Goal: Task Accomplishment & Management: Complete application form

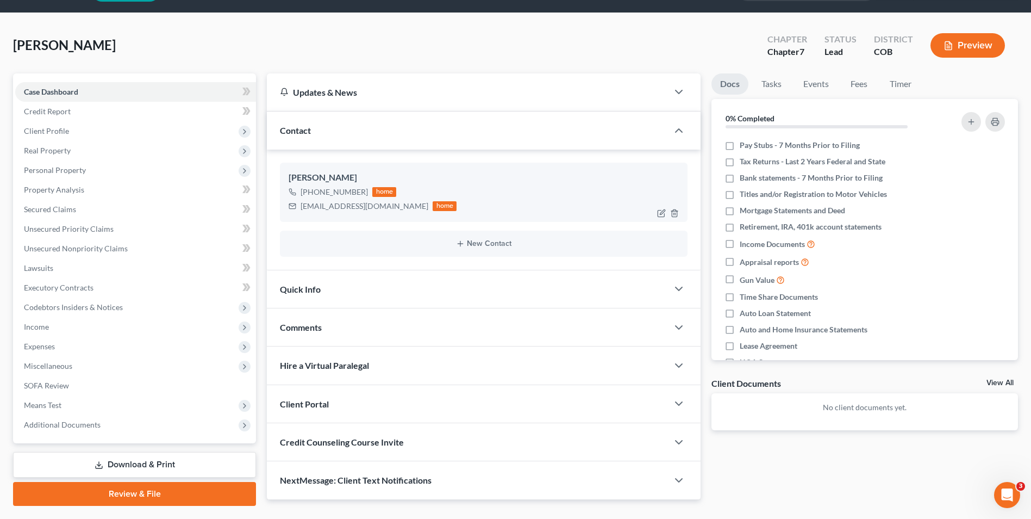
scroll to position [59, 0]
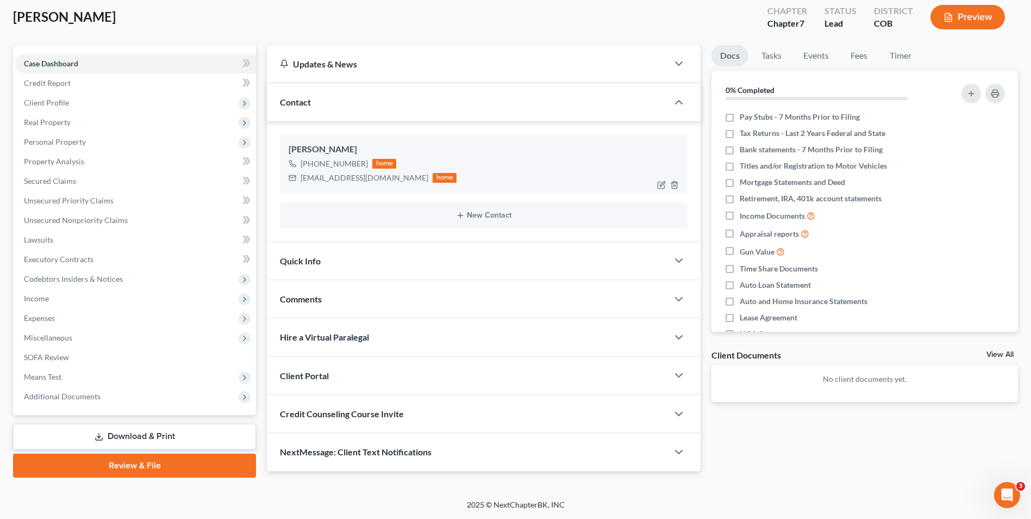
click at [368, 180] on div "[EMAIL_ADDRESS][DOMAIN_NAME]" at bounding box center [365, 177] width 128 height 11
drag, startPoint x: 370, startPoint y: 179, endPoint x: 300, endPoint y: 182, distance: 69.7
click at [300, 182] on div "[EMAIL_ADDRESS][DOMAIN_NAME] home" at bounding box center [373, 178] width 168 height 14
drag, startPoint x: 332, startPoint y: 184, endPoint x: 340, endPoint y: 180, distance: 9.7
drag, startPoint x: 340, startPoint y: 180, endPoint x: 480, endPoint y: 4, distance: 224.8
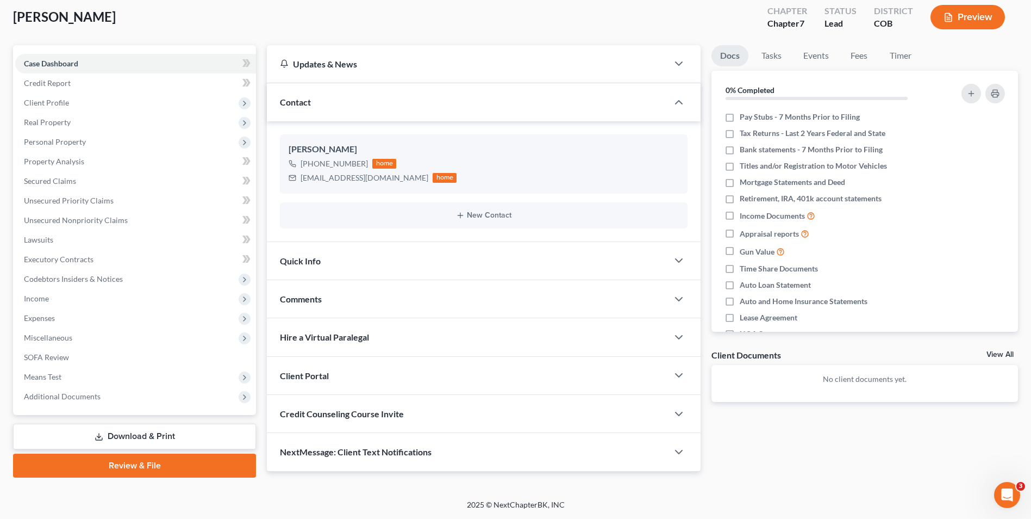
click at [483, 28] on div "[PERSON_NAME] Upgraded Chapter Chapter 7 Status Lead District COB Preview" at bounding box center [515, 21] width 1005 height 47
click at [369, 185] on div "[PERSON_NAME] [PHONE_NUMBER] home [EMAIL_ADDRESS][DOMAIN_NAME] home" at bounding box center [484, 163] width 408 height 59
drag, startPoint x: 371, startPoint y: 176, endPoint x: 333, endPoint y: 179, distance: 38.1
click at [291, 174] on div "[EMAIL_ADDRESS][DOMAIN_NAME] home" at bounding box center [373, 178] width 168 height 14
copy div "[EMAIL_ADDRESS][DOMAIN_NAME]"
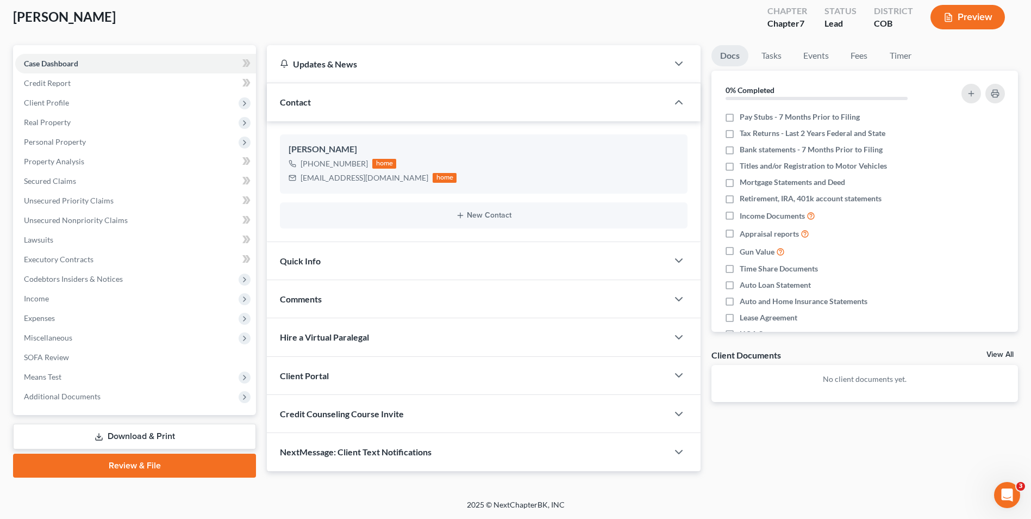
click at [324, 383] on div "Client Portal" at bounding box center [467, 376] width 401 height 38
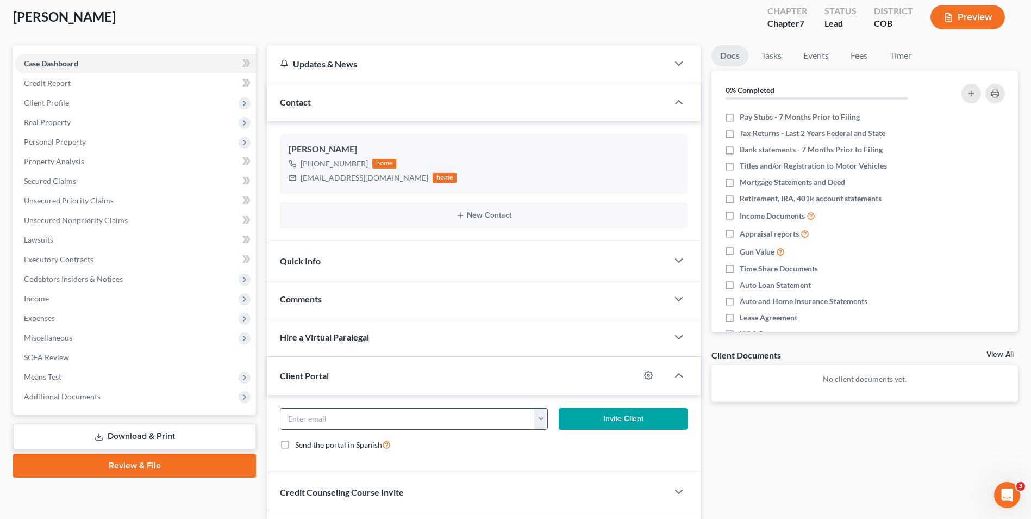
click at [335, 417] on input "email" at bounding box center [407, 418] width 254 height 21
paste input "[EMAIL_ADDRESS][DOMAIN_NAME]"
type input "[EMAIL_ADDRESS][DOMAIN_NAME]"
drag, startPoint x: 605, startPoint y: 416, endPoint x: 605, endPoint y: 361, distance: 54.9
click at [604, 416] on button "Invite Client" at bounding box center [623, 419] width 129 height 22
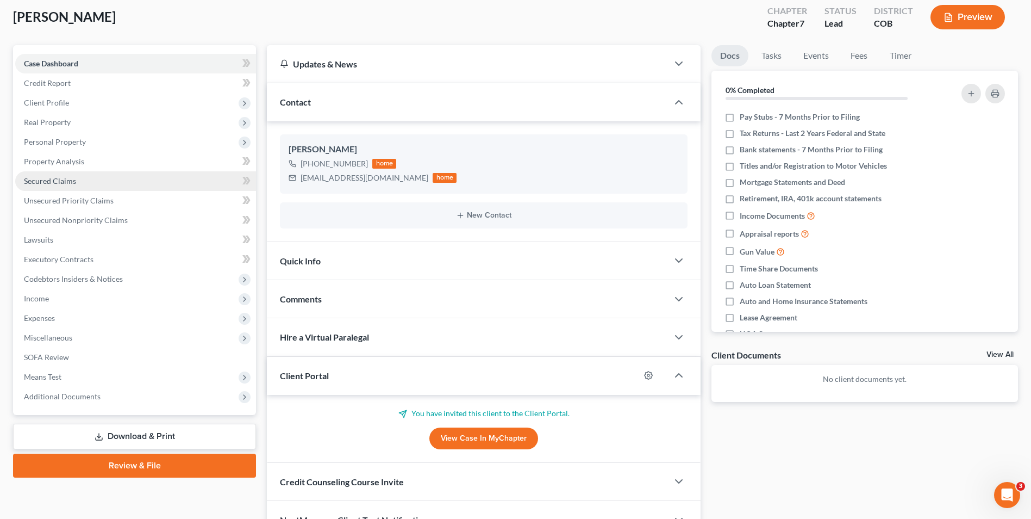
click at [48, 175] on link "Secured Claims" at bounding box center [135, 181] width 241 height 20
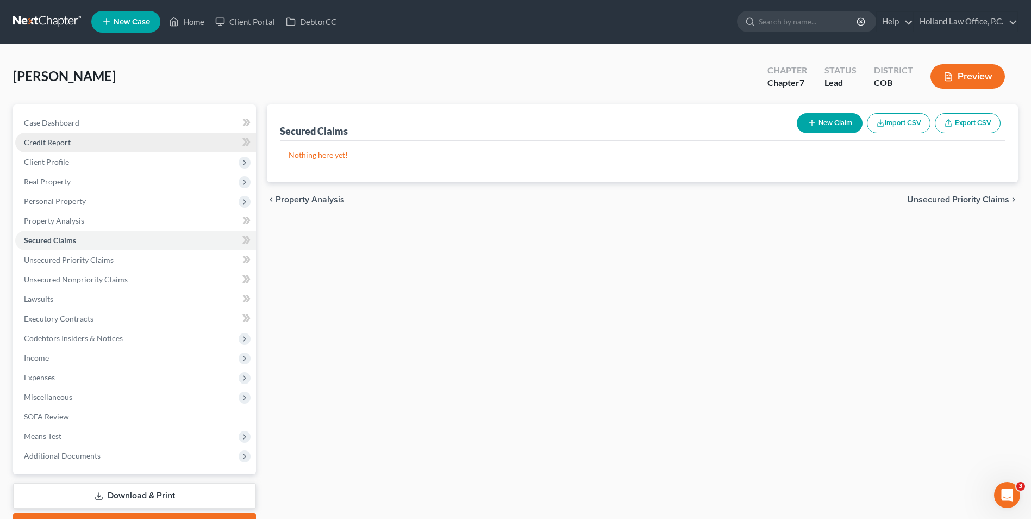
click at [81, 147] on link "Credit Report" at bounding box center [135, 143] width 241 height 20
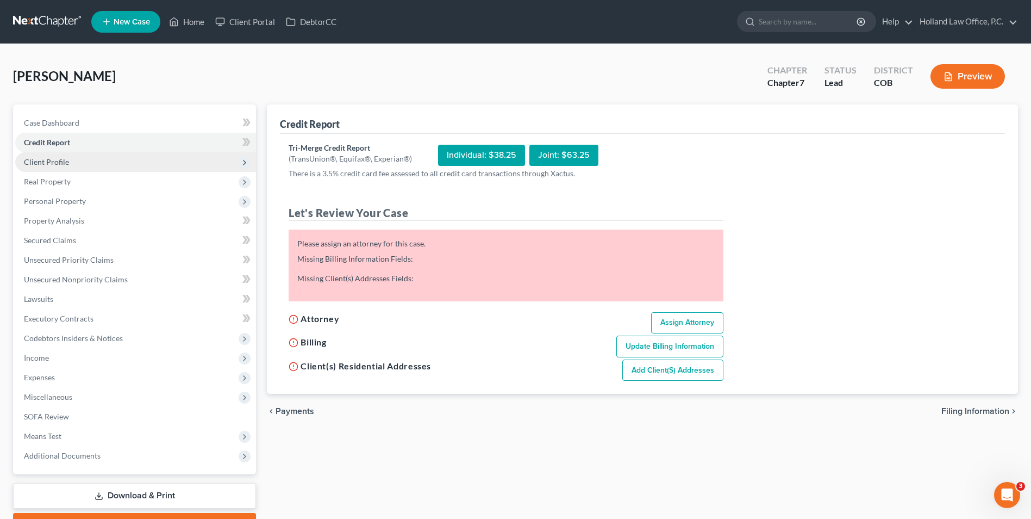
click at [72, 166] on span "Client Profile" at bounding box center [135, 162] width 241 height 20
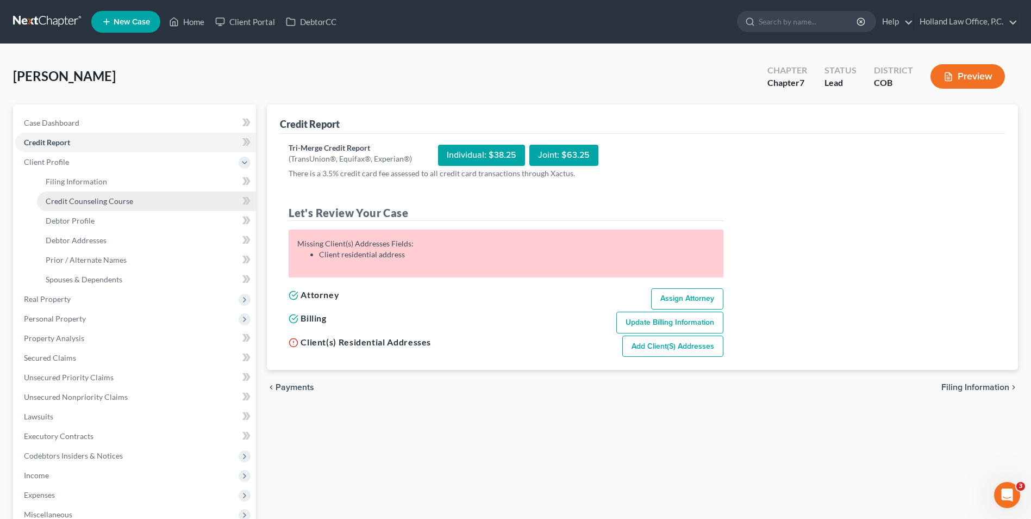
click at [102, 198] on span "Credit Counseling Course" at bounding box center [90, 200] width 88 height 9
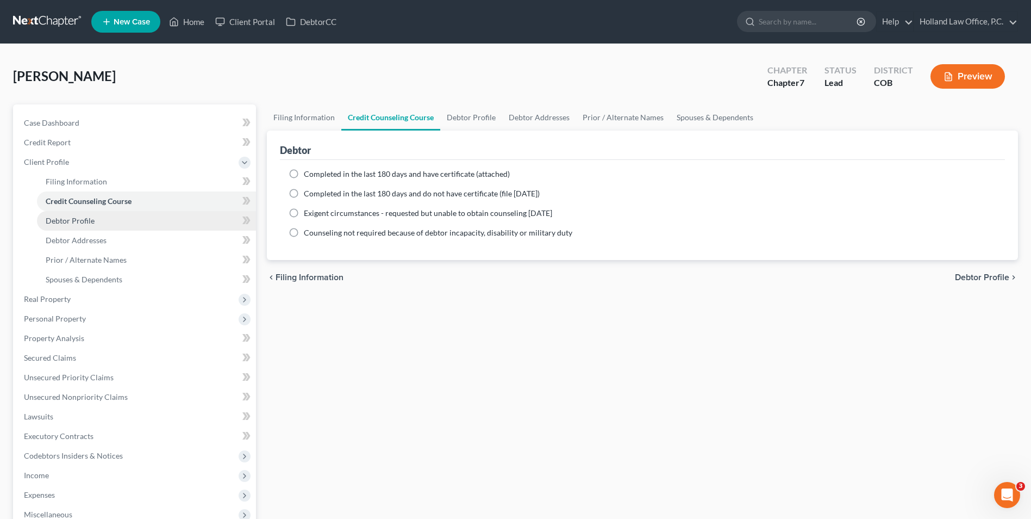
click at [83, 219] on span "Debtor Profile" at bounding box center [70, 220] width 49 height 9
select select "0"
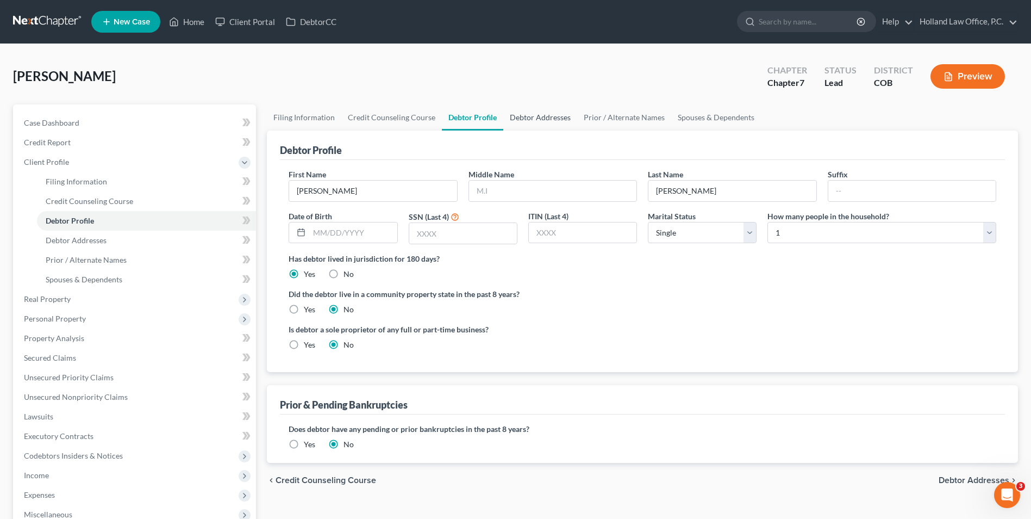
click at [526, 119] on link "Debtor Addresses" at bounding box center [540, 117] width 74 height 26
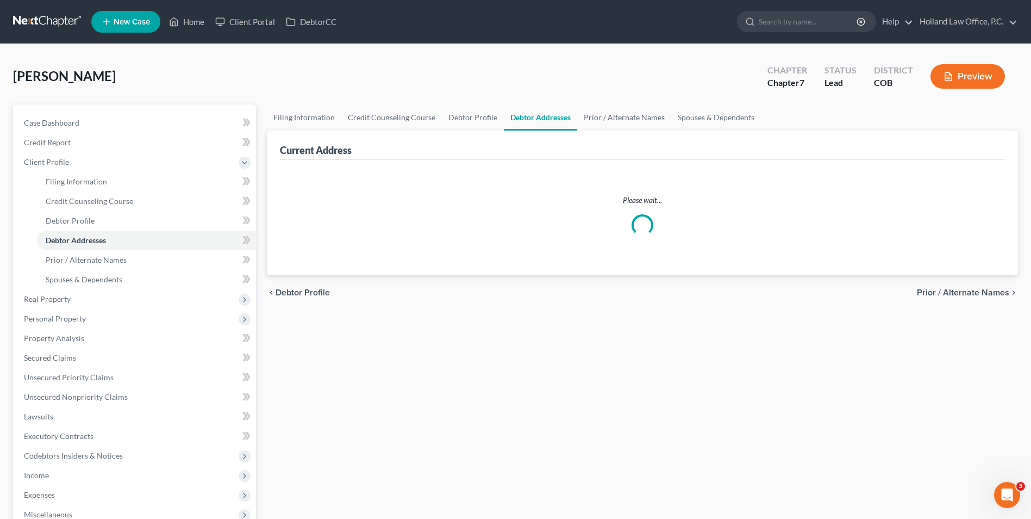
select select "0"
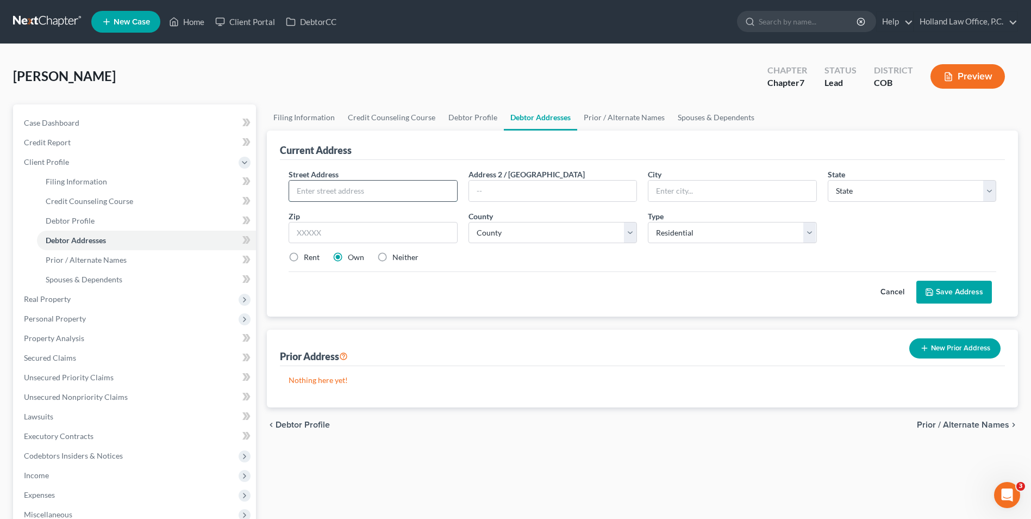
click at [322, 182] on input "text" at bounding box center [372, 190] width 167 height 21
drag, startPoint x: 299, startPoint y: 256, endPoint x: 306, endPoint y: 241, distance: 16.3
click at [304, 256] on label "Rent" at bounding box center [312, 257] width 16 height 11
click at [308, 256] on input "Rent" at bounding box center [311, 255] width 7 height 7
radio input "true"
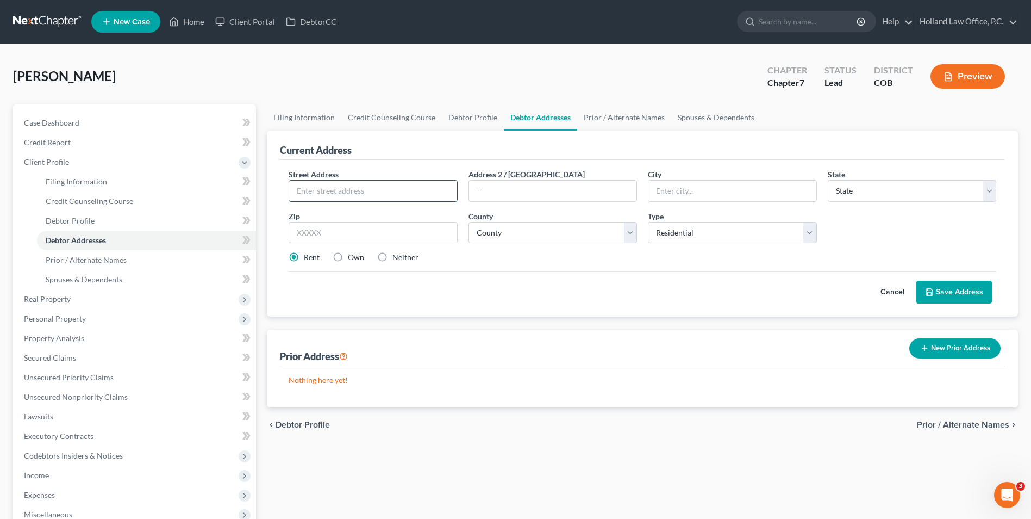
click at [326, 192] on input "text" at bounding box center [372, 190] width 167 height 21
type input "[STREET_ADDRESS][PERSON_NAME]"
click at [514, 190] on input "text" at bounding box center [552, 190] width 167 height 21
type input "Unit 207"
click at [700, 221] on div "Type Select Residential Mailing Rental Business" at bounding box center [731, 226] width 179 height 33
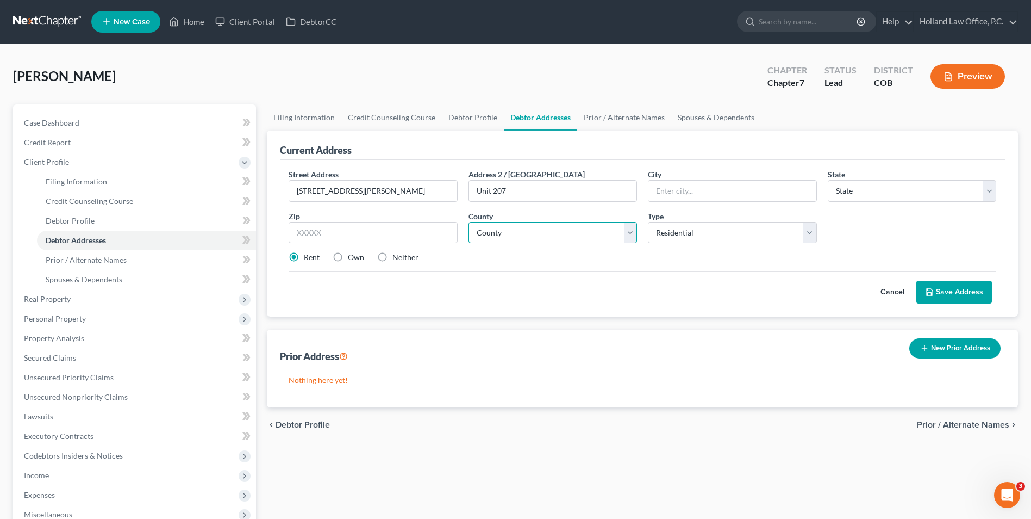
click at [586, 235] on select "County" at bounding box center [553, 233] width 169 height 22
click at [398, 229] on input "text" at bounding box center [373, 233] width 169 height 22
type input "80543"
drag, startPoint x: 511, startPoint y: 280, endPoint x: 512, endPoint y: 272, distance: 7.6
click at [511, 280] on div "Cancel Save Address" at bounding box center [643, 287] width 708 height 32
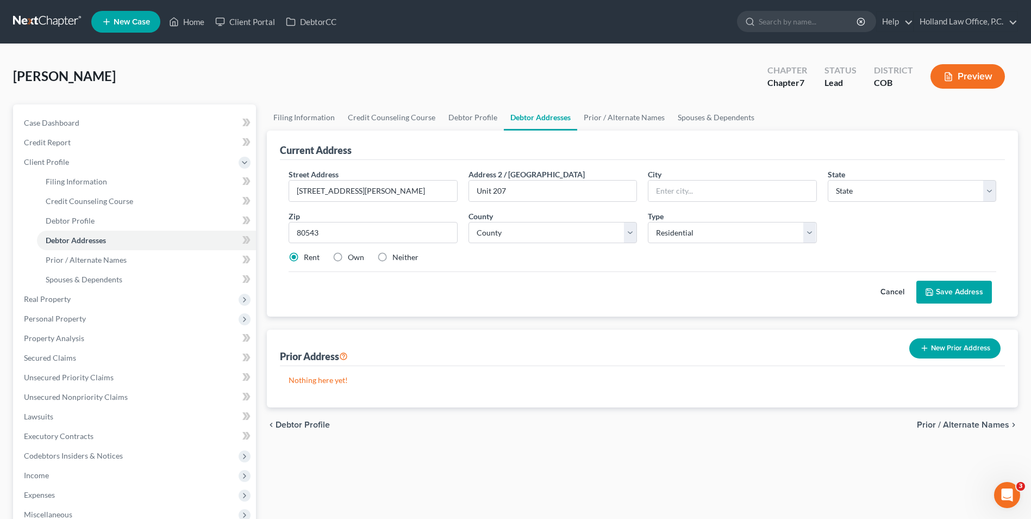
type input "[PERSON_NAME]"
select select "5"
click at [521, 227] on select "County" at bounding box center [553, 233] width 169 height 22
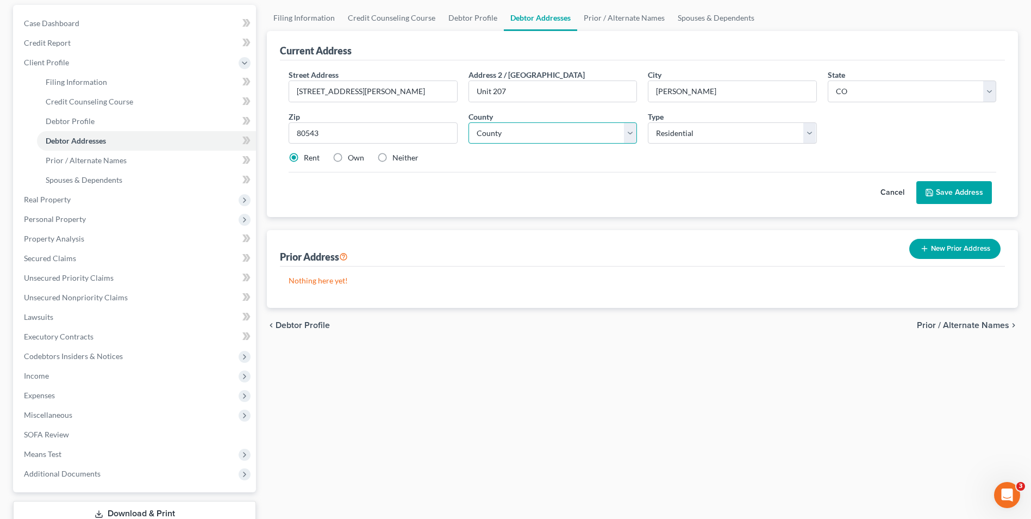
scroll to position [109, 0]
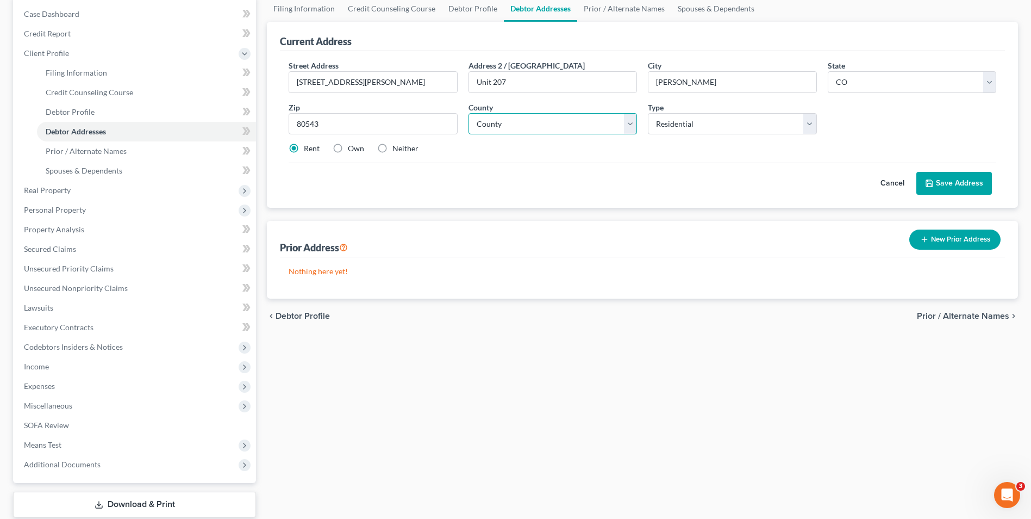
click at [565, 129] on select "County [GEOGRAPHIC_DATA] [GEOGRAPHIC_DATA] [GEOGRAPHIC_DATA] [GEOGRAPHIC_DATA] …" at bounding box center [553, 124] width 169 height 22
select select "62"
click at [469, 113] on select "County [GEOGRAPHIC_DATA] [GEOGRAPHIC_DATA] [GEOGRAPHIC_DATA] [GEOGRAPHIC_DATA] …" at bounding box center [553, 124] width 169 height 22
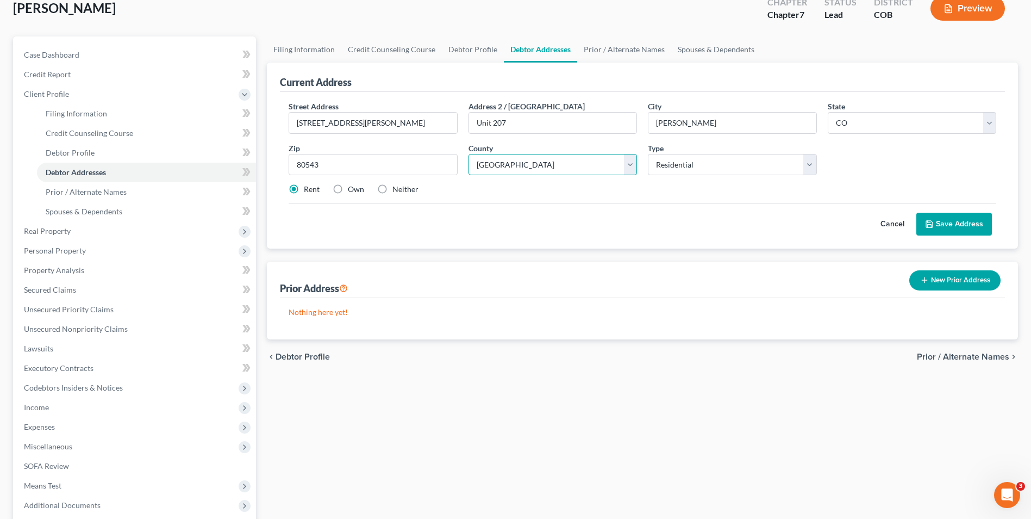
scroll to position [0, 0]
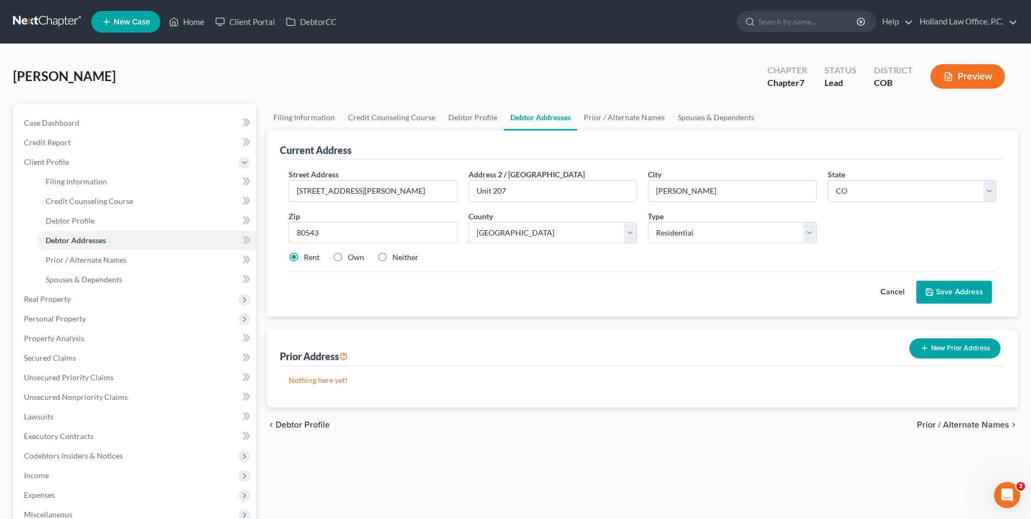
click at [941, 295] on button "Save Address" at bounding box center [954, 291] width 76 height 23
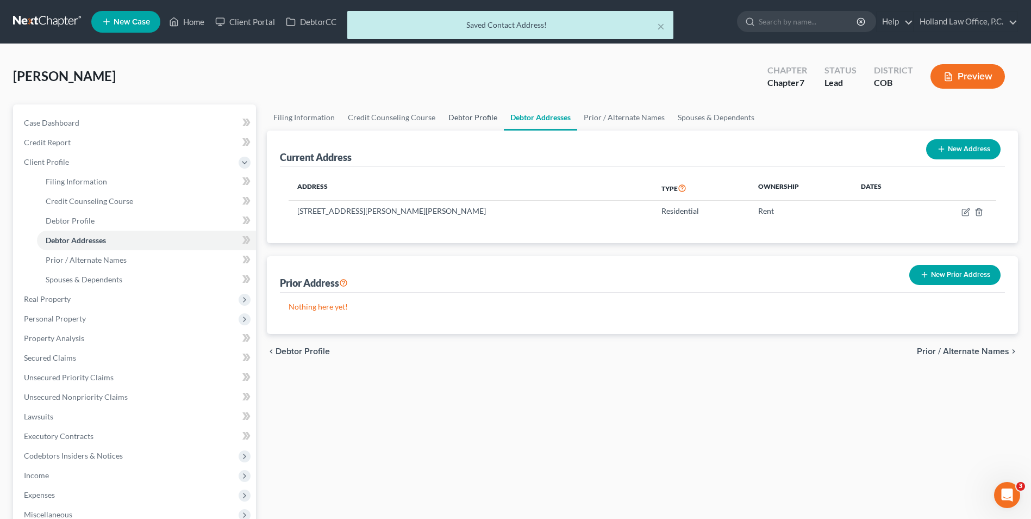
click at [461, 115] on link "Debtor Profile" at bounding box center [473, 117] width 62 height 26
select select "0"
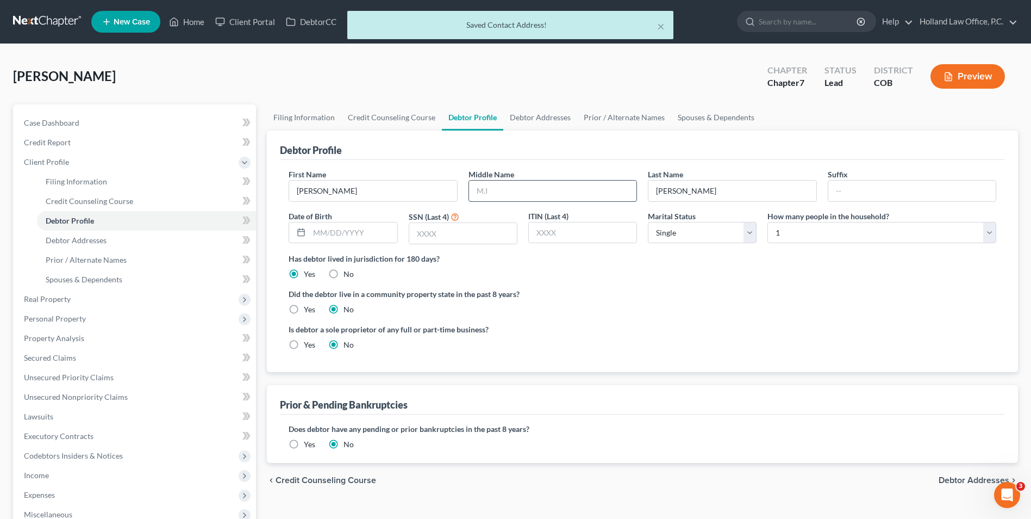
click at [501, 185] on input "text" at bounding box center [552, 190] width 167 height 21
click at [332, 234] on input "text" at bounding box center [353, 232] width 88 height 21
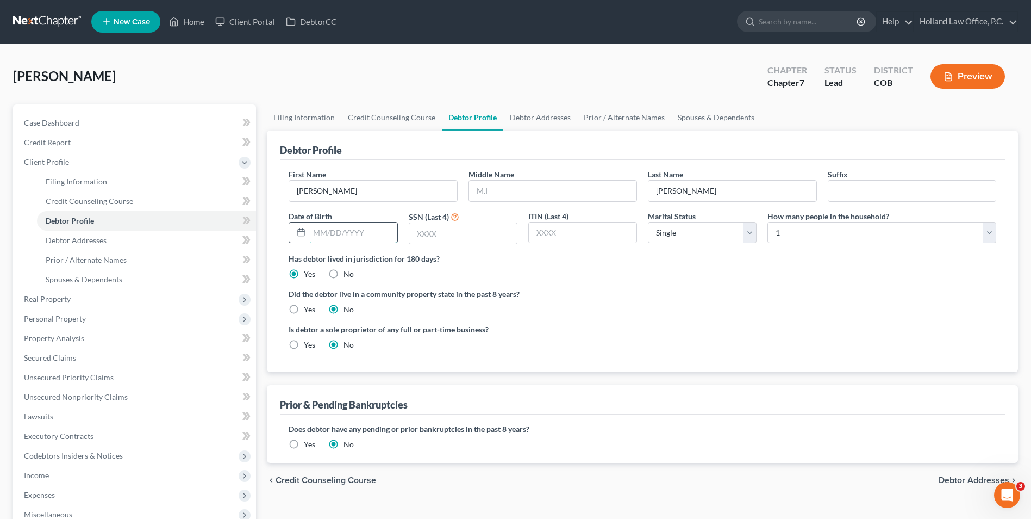
click at [339, 231] on input "text" at bounding box center [353, 232] width 88 height 21
click at [353, 233] on input "text" at bounding box center [353, 232] width 88 height 21
type input "6"
type input "[DATE]"
click at [454, 237] on input "text" at bounding box center [463, 233] width 108 height 21
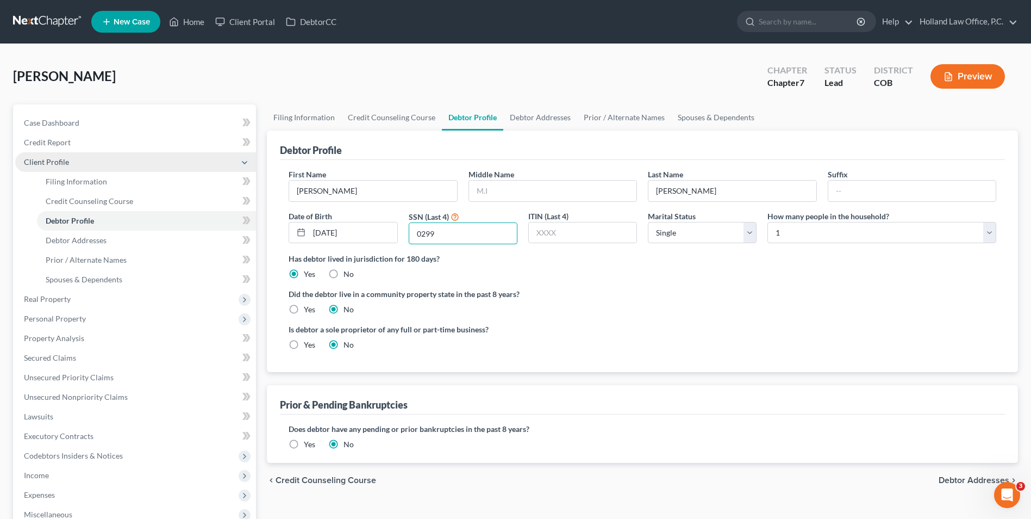
type input "0299"
click at [86, 170] on span "Client Profile" at bounding box center [135, 162] width 241 height 20
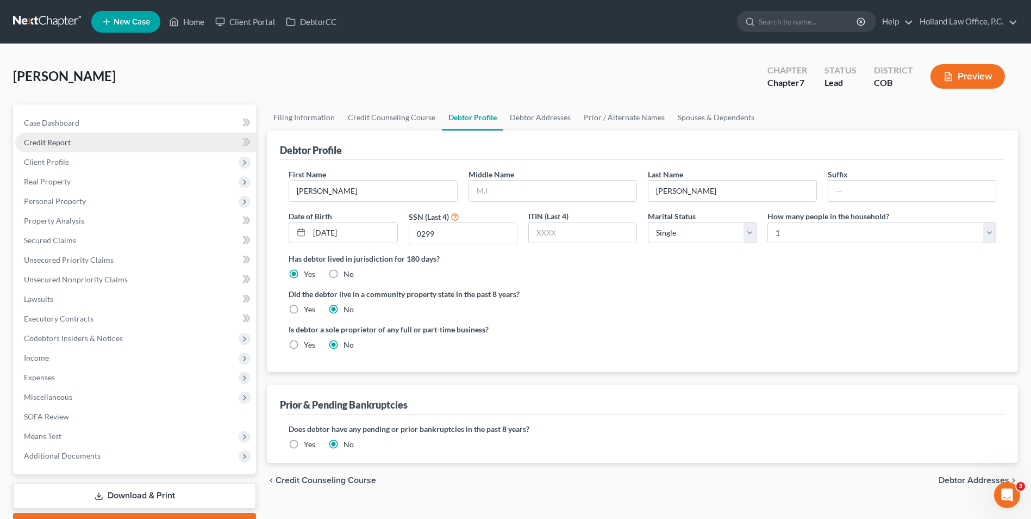
click at [89, 144] on link "Credit Report" at bounding box center [135, 143] width 241 height 20
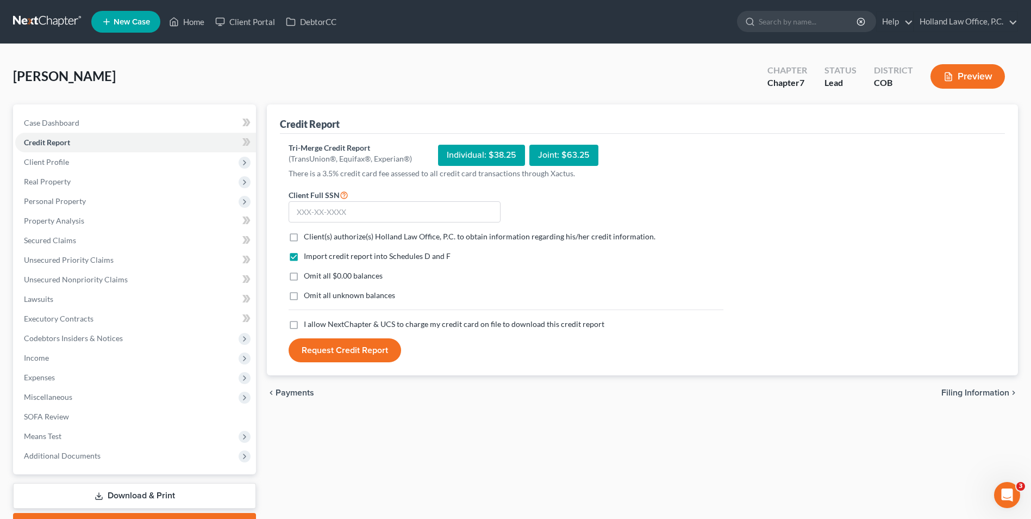
click at [323, 236] on span "Client(s) authorize(s) Holland Law Office, P.C. to obtain information regarding…" at bounding box center [480, 236] width 352 height 9
click at [315, 236] on input "Client(s) authorize(s) Holland Law Office, P.C. to obtain information regarding…" at bounding box center [311, 234] width 7 height 7
checkbox input "true"
click at [319, 314] on div "Import credit report into Schedules D and F Omit all $0.00 balances Omit all un…" at bounding box center [506, 285] width 446 height 68
click at [308, 328] on span "I allow NextChapter & UCS to charge my credit card on file to download this cre…" at bounding box center [454, 323] width 301 height 9
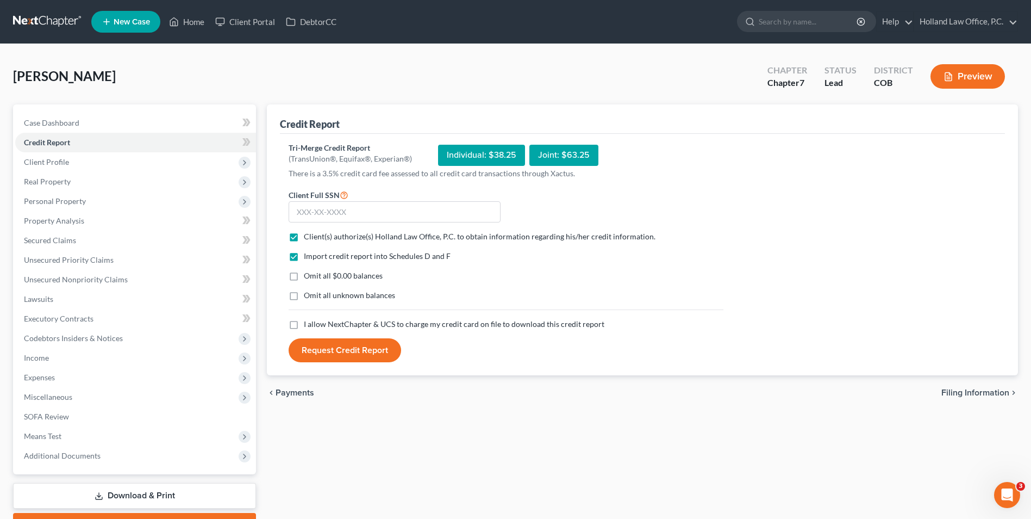
click at [308, 326] on input "I allow NextChapter & UCS to charge my credit card on file to download this cre…" at bounding box center [311, 322] width 7 height 7
checkbox input "true"
click at [316, 205] on input "text" at bounding box center [395, 212] width 212 height 22
type input "616-74-0299"
click at [336, 351] on button "Request Credit Report" at bounding box center [345, 350] width 113 height 24
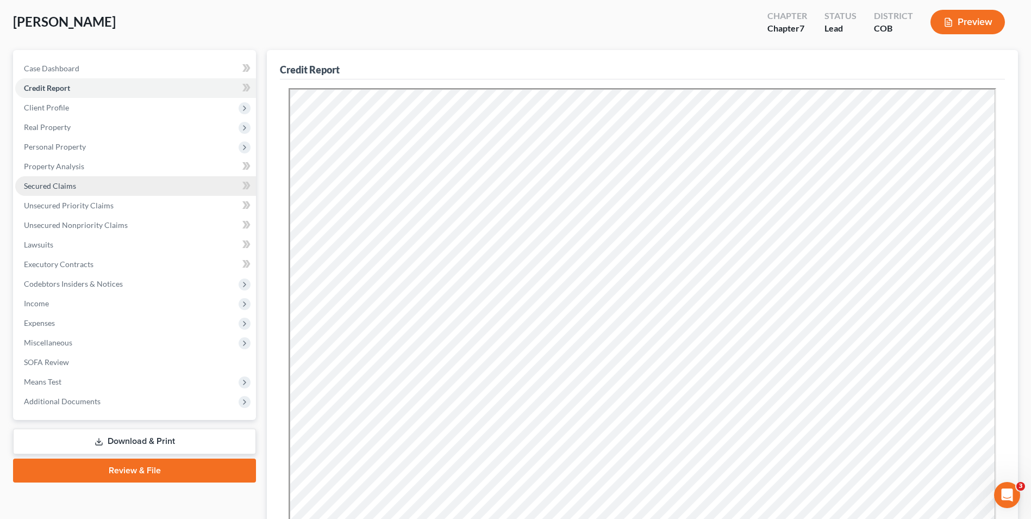
click at [71, 189] on span "Secured Claims" at bounding box center [50, 185] width 52 height 9
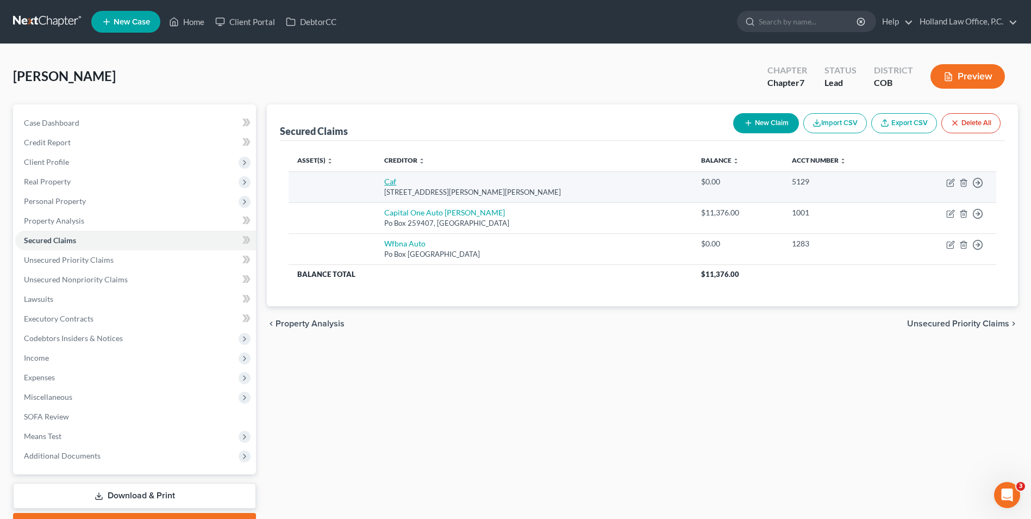
click at [396, 184] on link "Caf" at bounding box center [390, 181] width 12 height 9
select select "10"
select select "0"
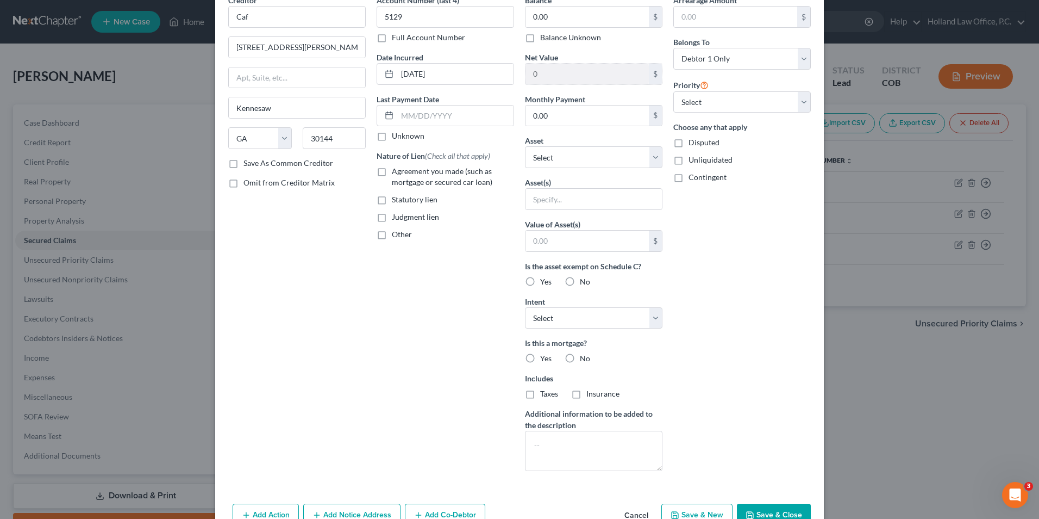
scroll to position [116, 0]
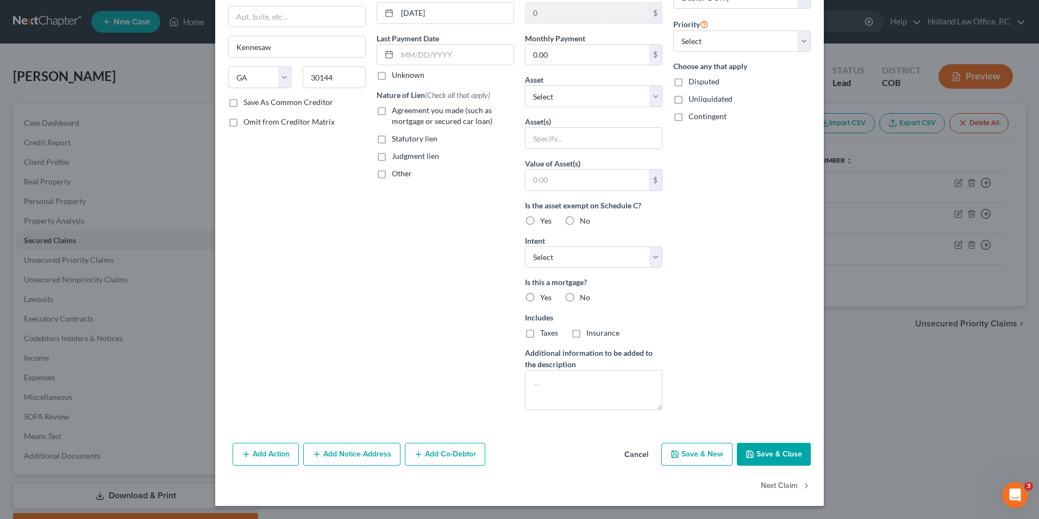
click at [761, 446] on button "Save & Close" at bounding box center [774, 453] width 74 height 23
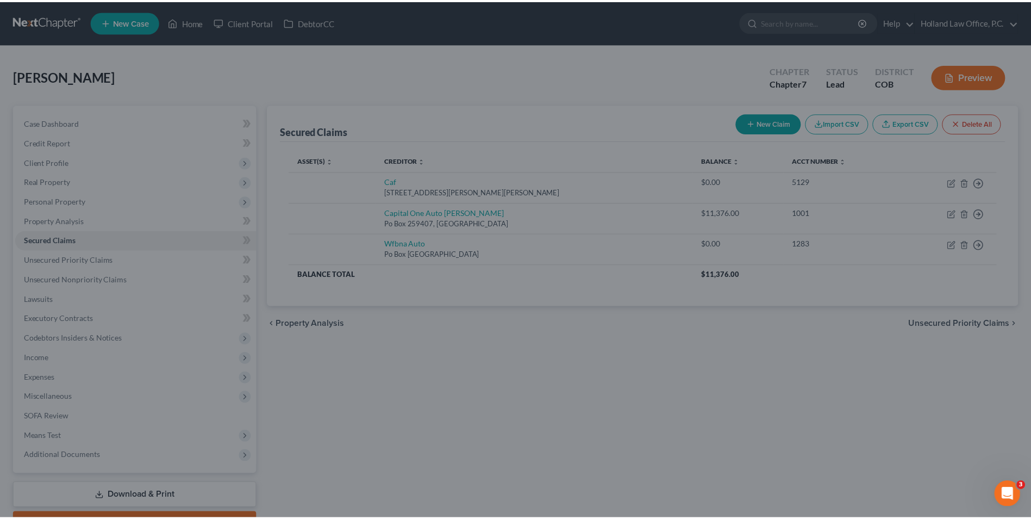
scroll to position [0, 0]
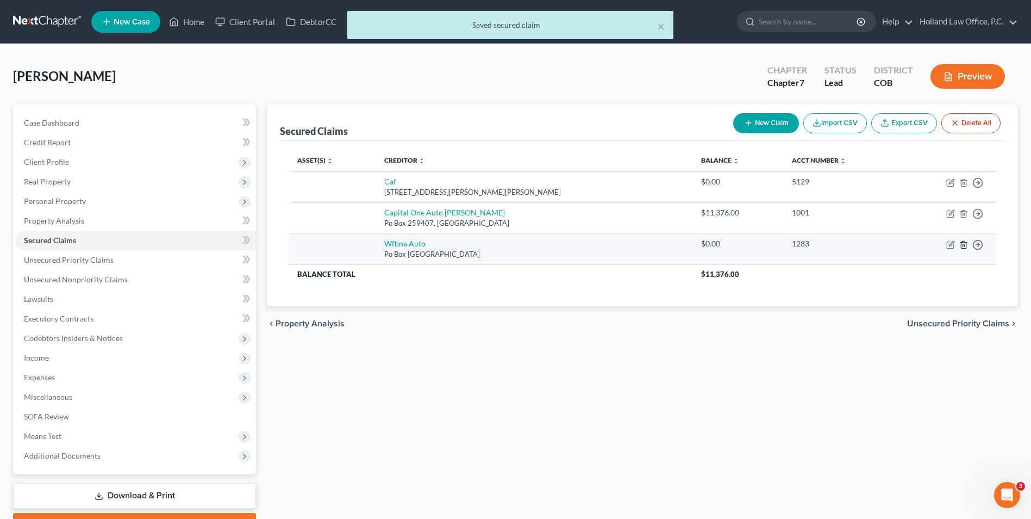
click at [965, 246] on icon "button" at bounding box center [963, 244] width 9 height 9
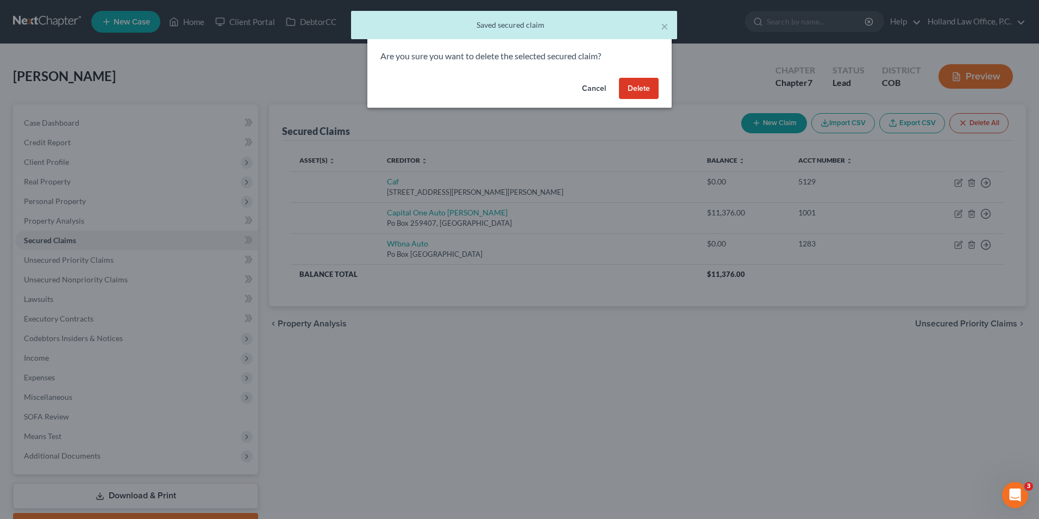
click at [623, 95] on button "Delete" at bounding box center [639, 89] width 40 height 22
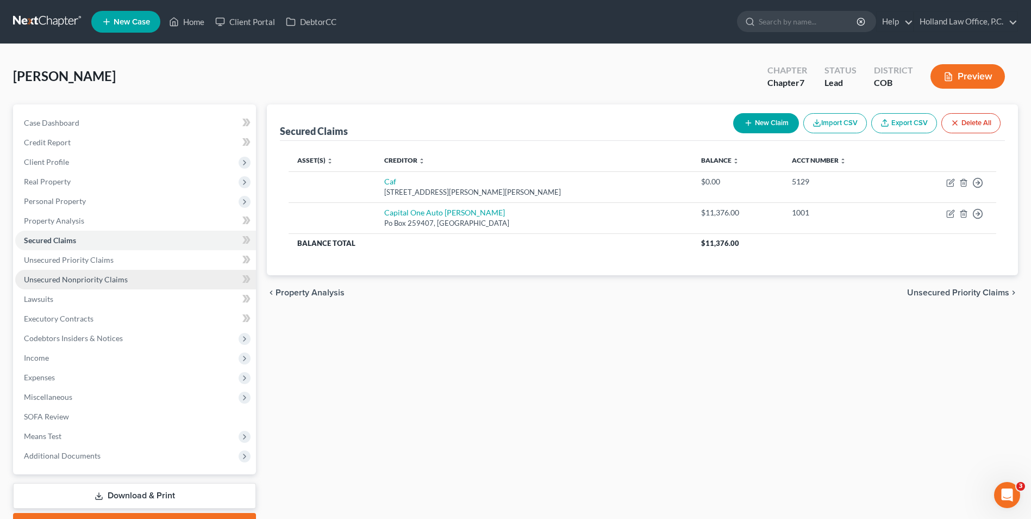
click at [138, 274] on link "Unsecured Nonpriority Claims" at bounding box center [135, 280] width 241 height 20
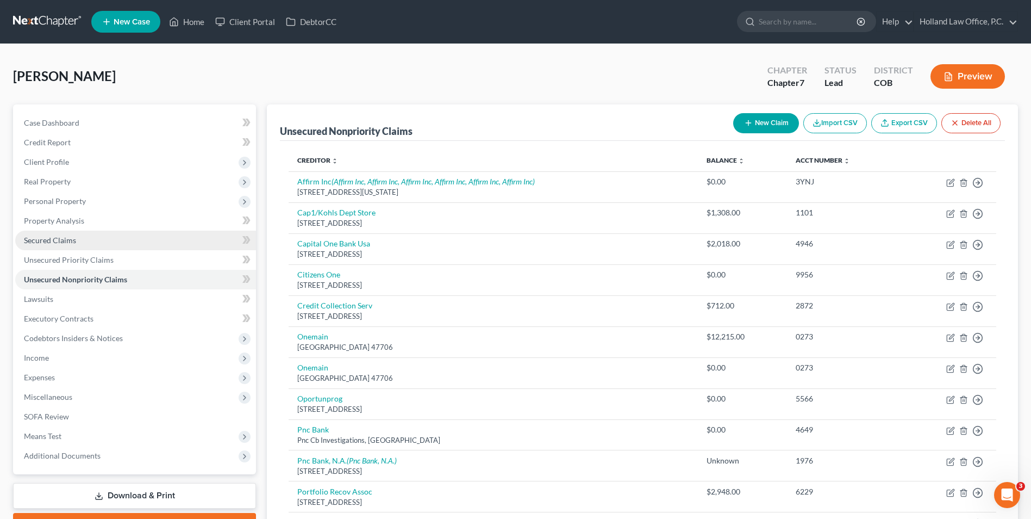
click at [133, 242] on link "Secured Claims" at bounding box center [135, 240] width 241 height 20
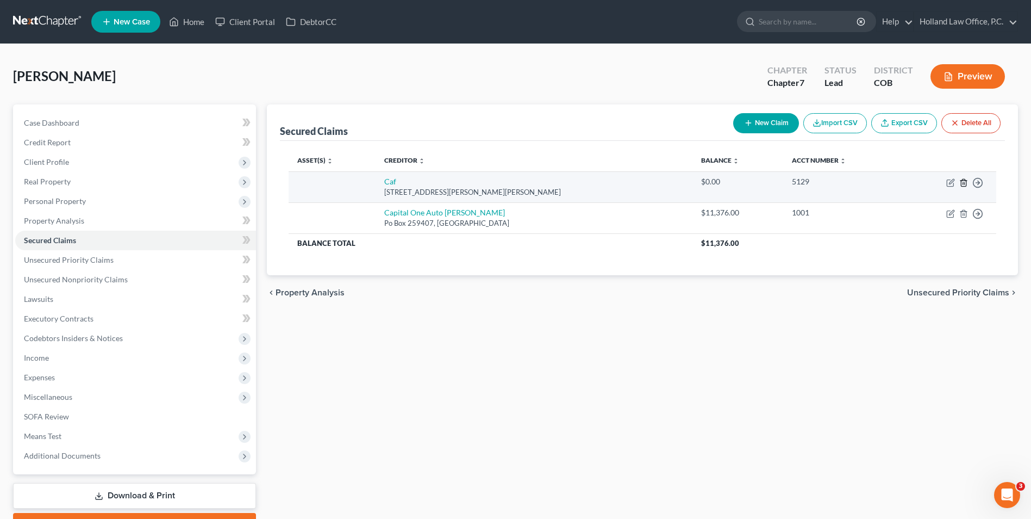
click at [964, 184] on icon "button" at bounding box center [963, 182] width 9 height 9
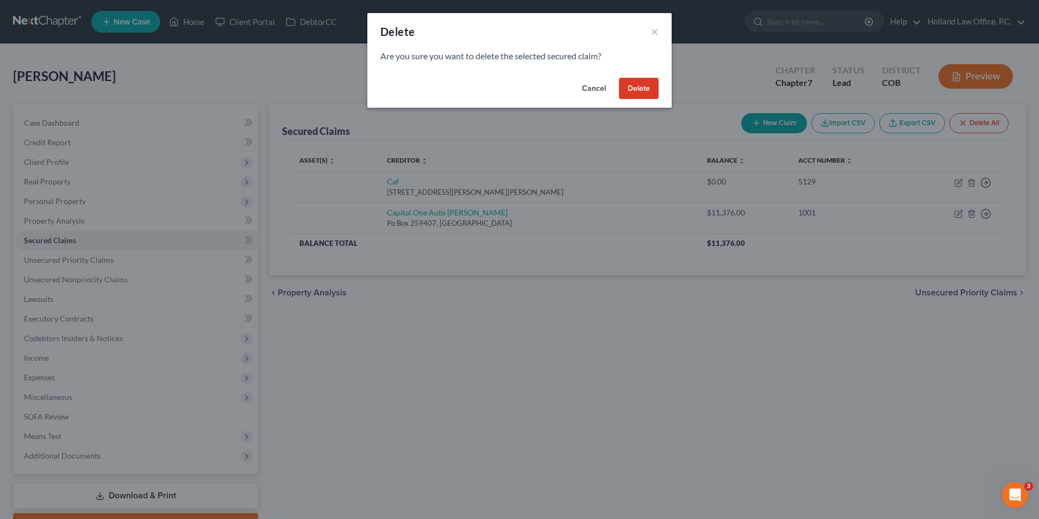
click at [631, 97] on button "Delete" at bounding box center [639, 89] width 40 height 22
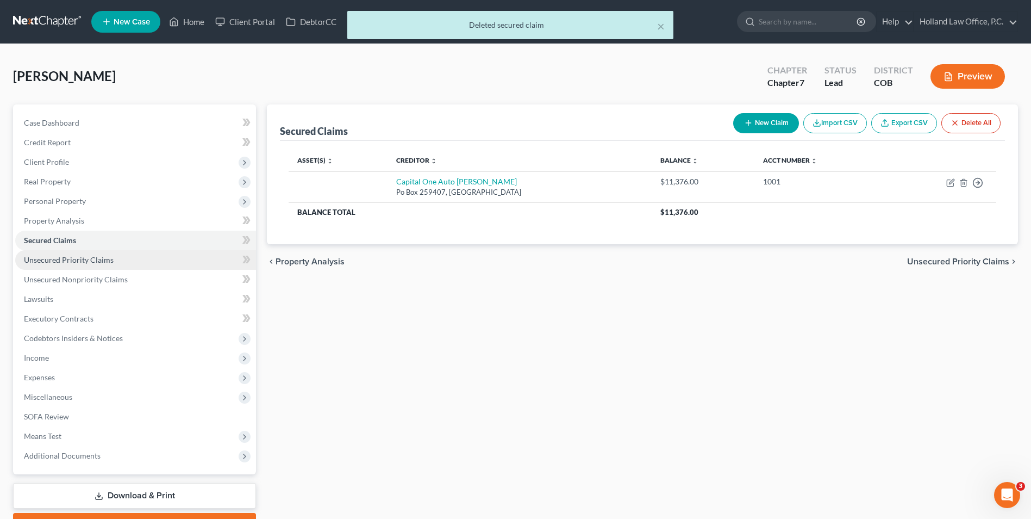
click at [82, 259] on span "Unsecured Priority Claims" at bounding box center [69, 259] width 90 height 9
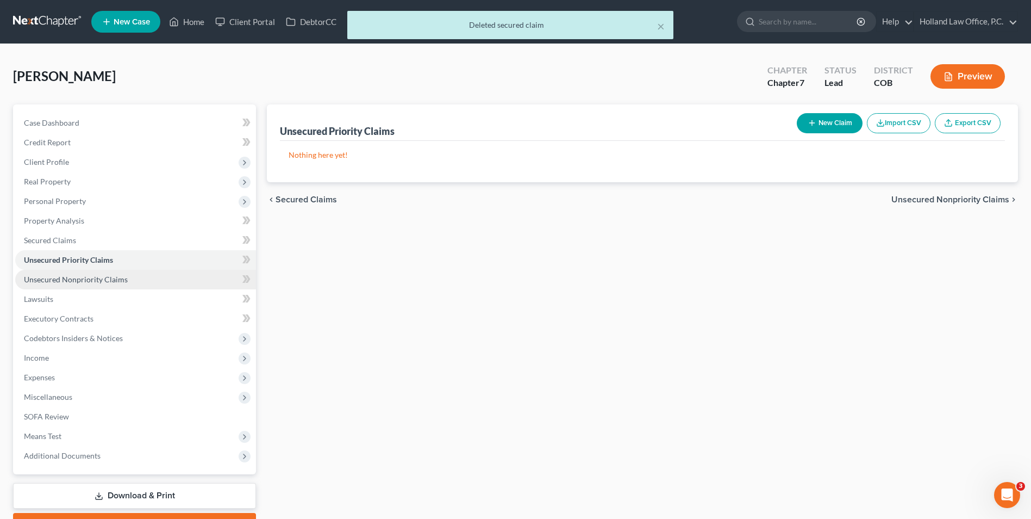
click at [93, 277] on span "Unsecured Nonpriority Claims" at bounding box center [76, 278] width 104 height 9
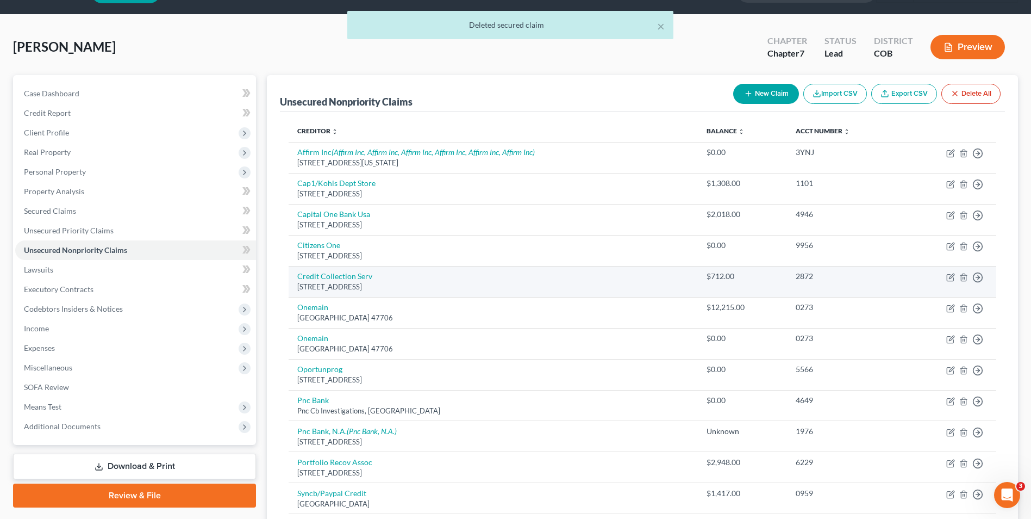
scroll to position [54, 0]
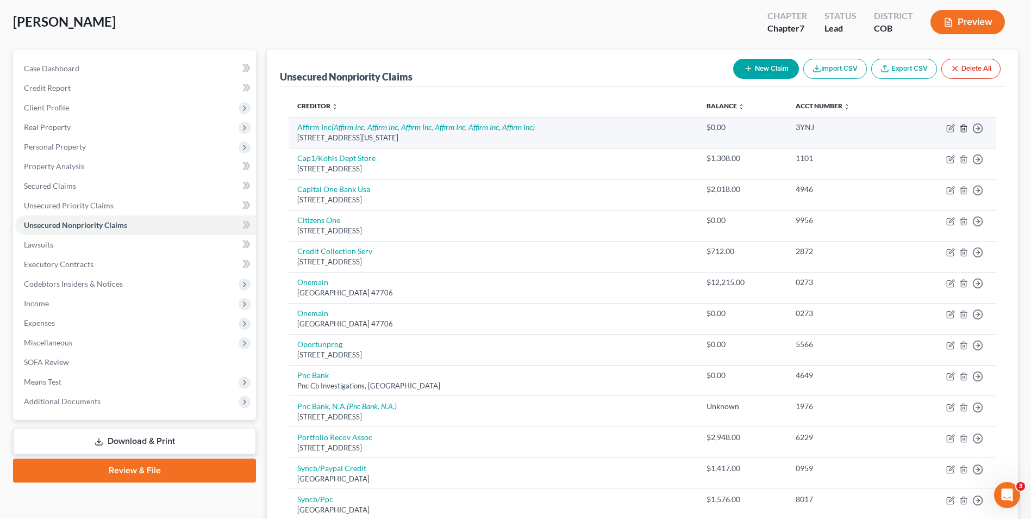
click at [966, 127] on icon "button" at bounding box center [963, 127] width 5 height 7
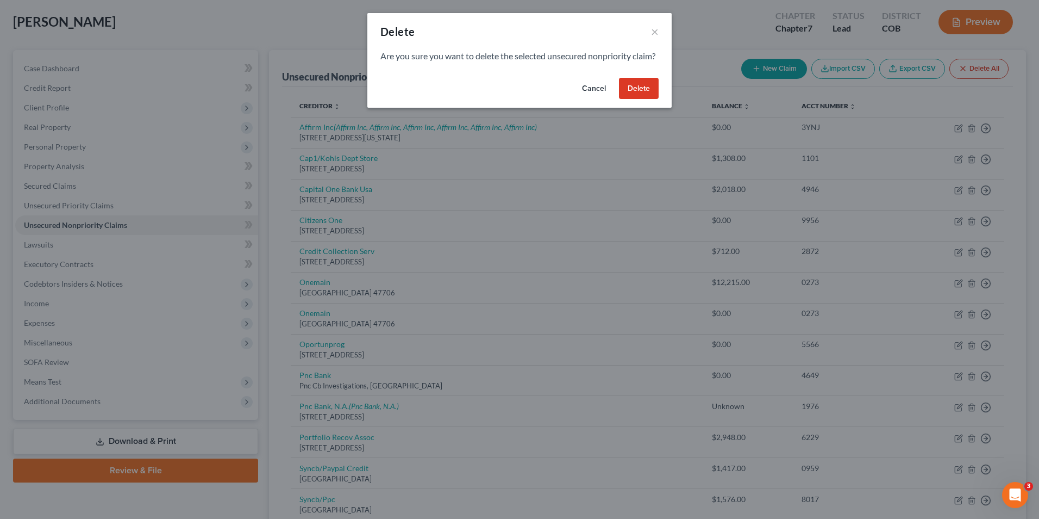
click at [641, 98] on button "Delete" at bounding box center [639, 89] width 40 height 22
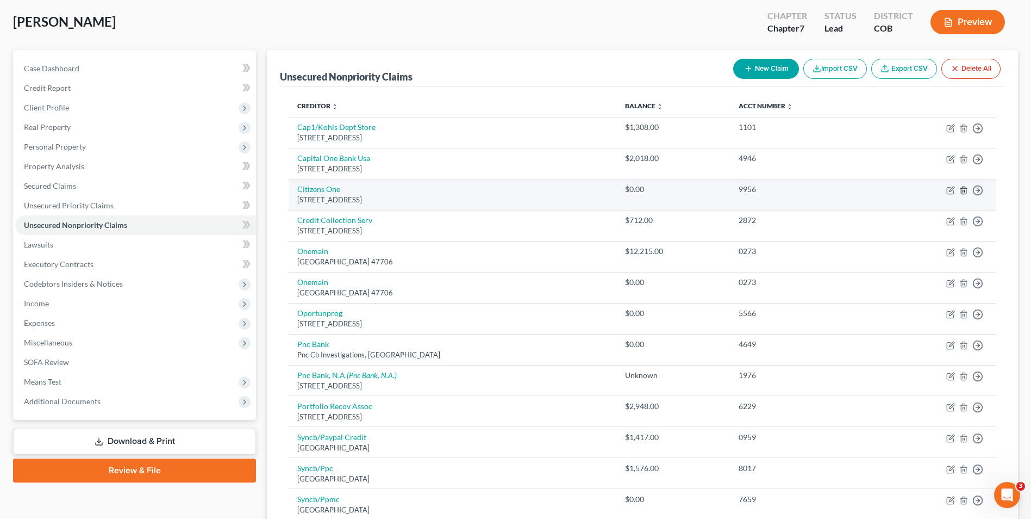
click at [964, 189] on icon "button" at bounding box center [963, 190] width 9 height 9
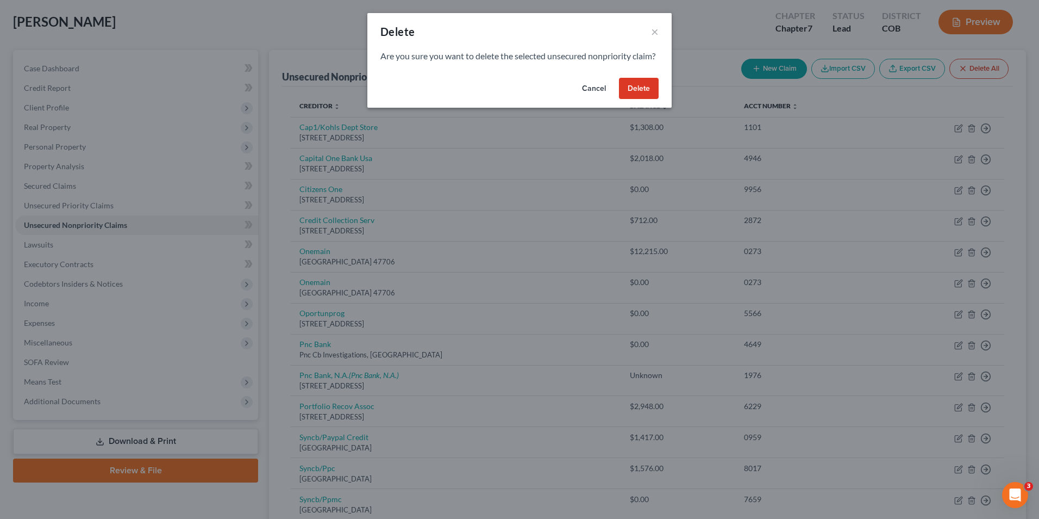
click at [651, 99] on button "Delete" at bounding box center [639, 89] width 40 height 22
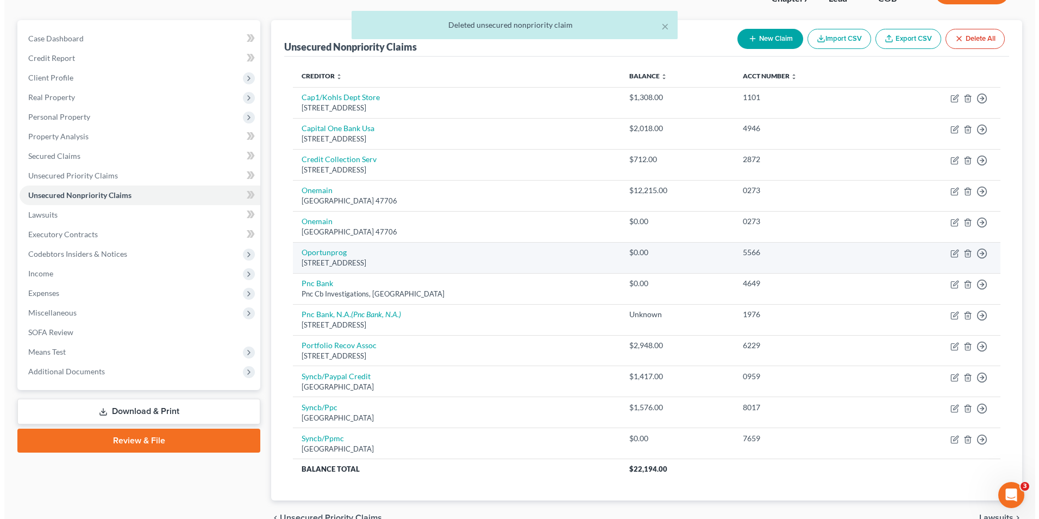
scroll to position [109, 0]
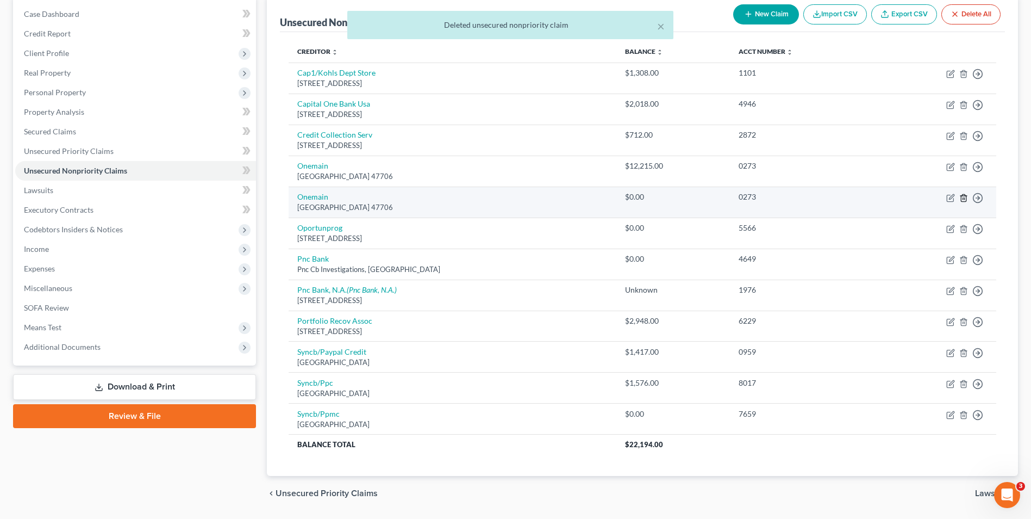
click at [963, 198] on line "button" at bounding box center [963, 198] width 0 height 2
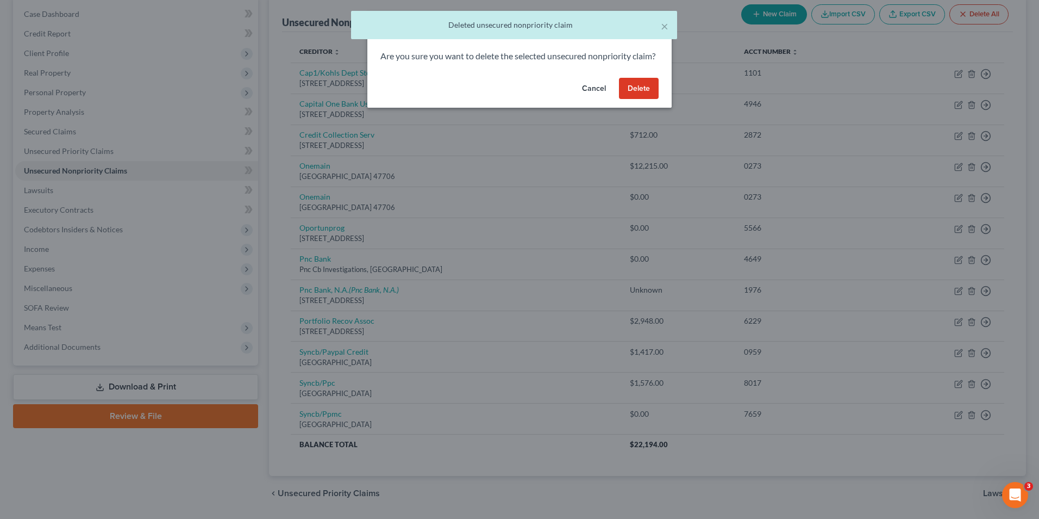
click at [634, 99] on button "Delete" at bounding box center [639, 89] width 40 height 22
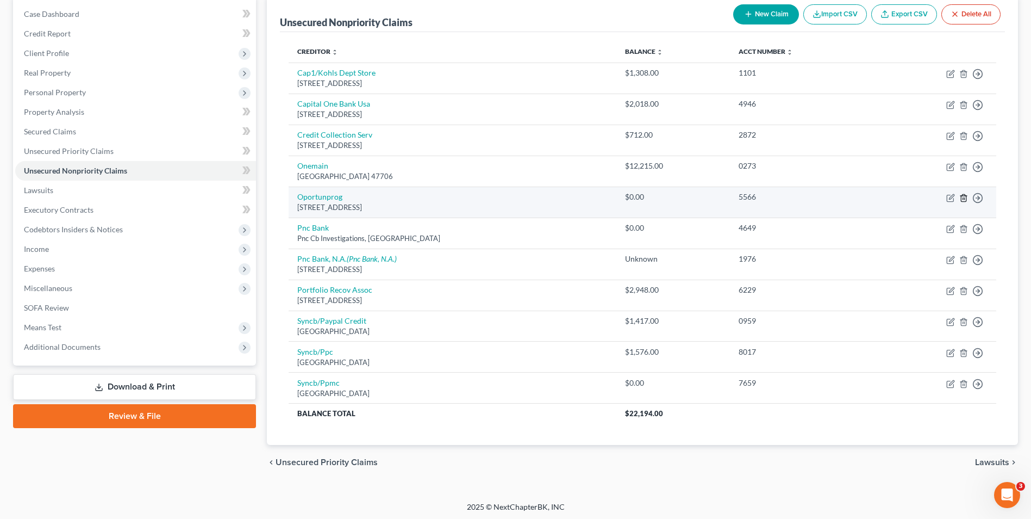
click at [963, 198] on line "button" at bounding box center [963, 198] width 0 height 2
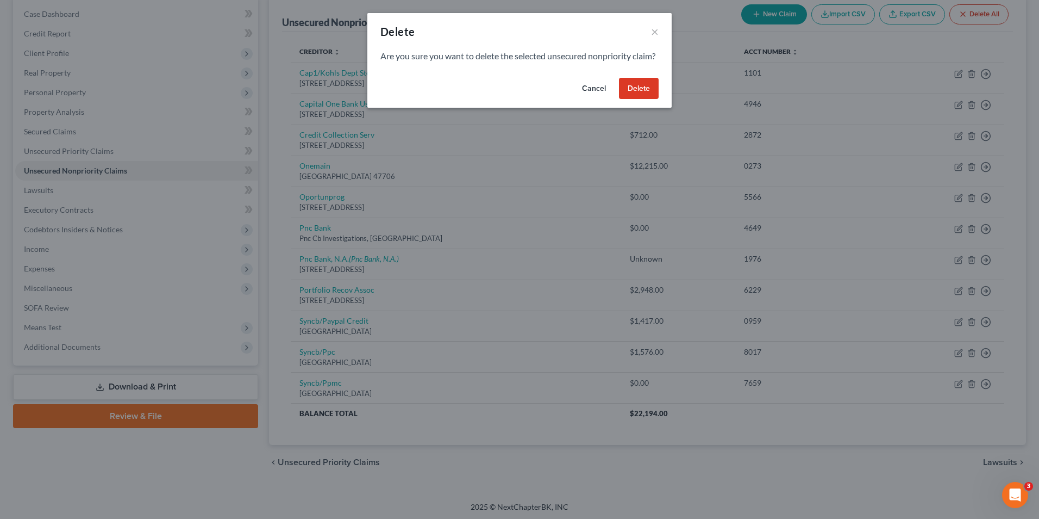
drag, startPoint x: 640, startPoint y: 97, endPoint x: 635, endPoint y: 101, distance: 6.1
click at [639, 99] on button "Delete" at bounding box center [639, 89] width 40 height 22
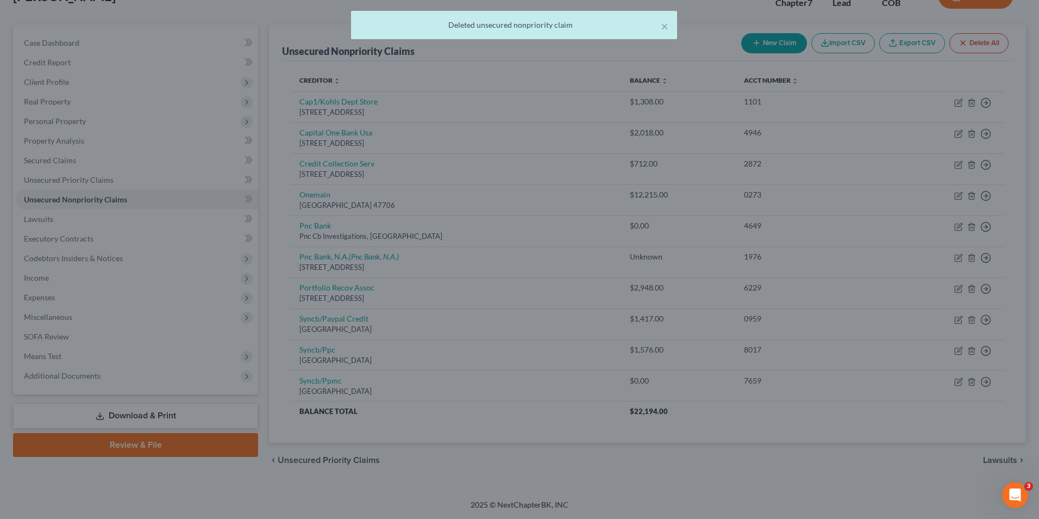
scroll to position [80, 0]
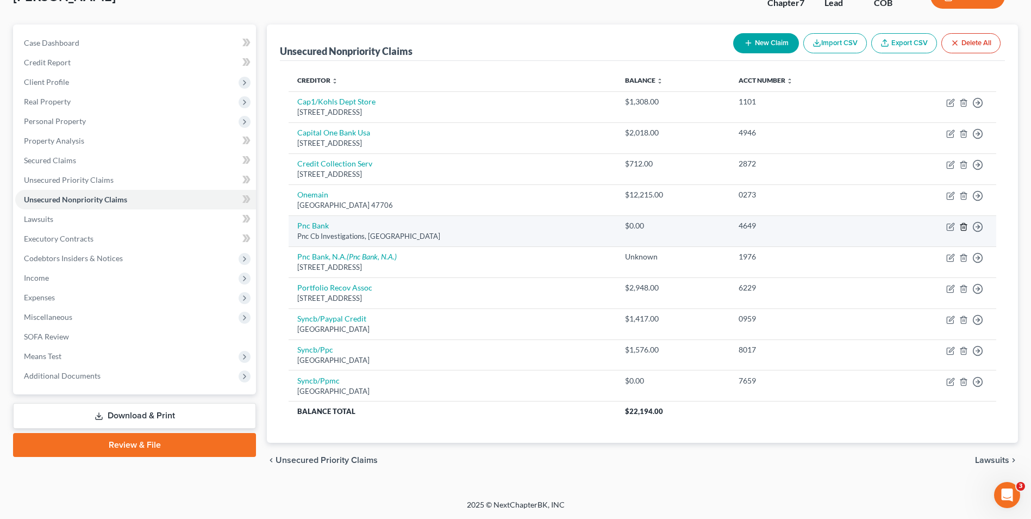
click at [962, 225] on icon "button" at bounding box center [963, 226] width 9 height 9
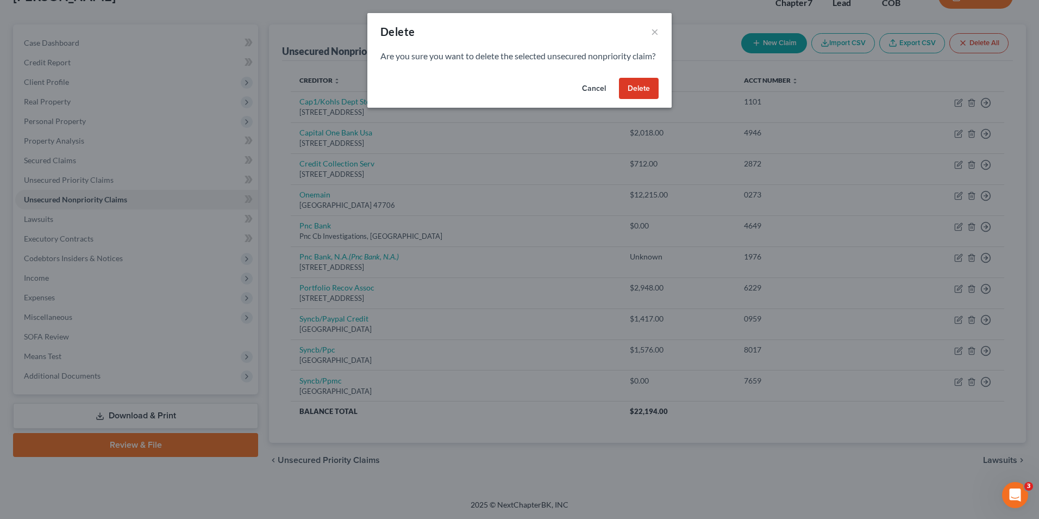
click at [643, 97] on button "Delete" at bounding box center [639, 89] width 40 height 22
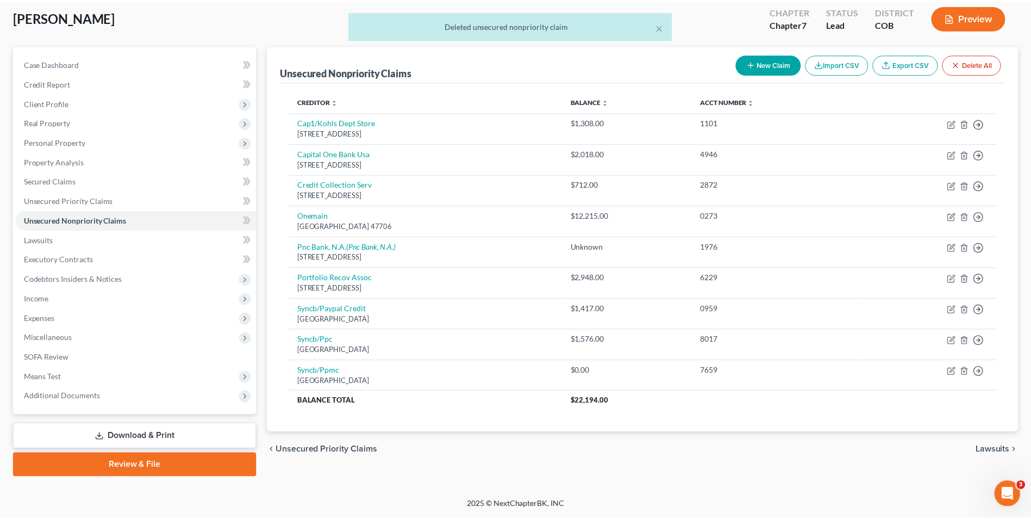
scroll to position [59, 0]
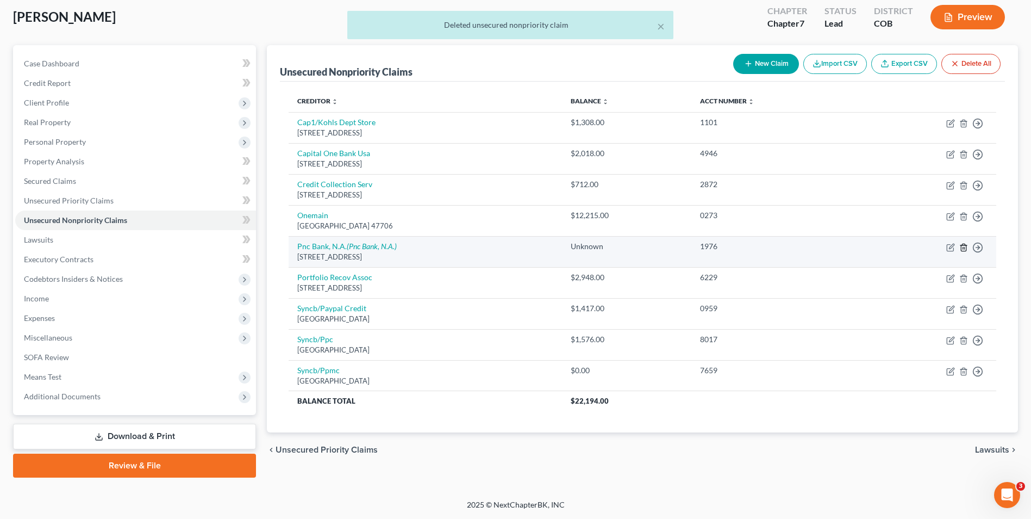
click at [963, 247] on line "button" at bounding box center [963, 248] width 0 height 2
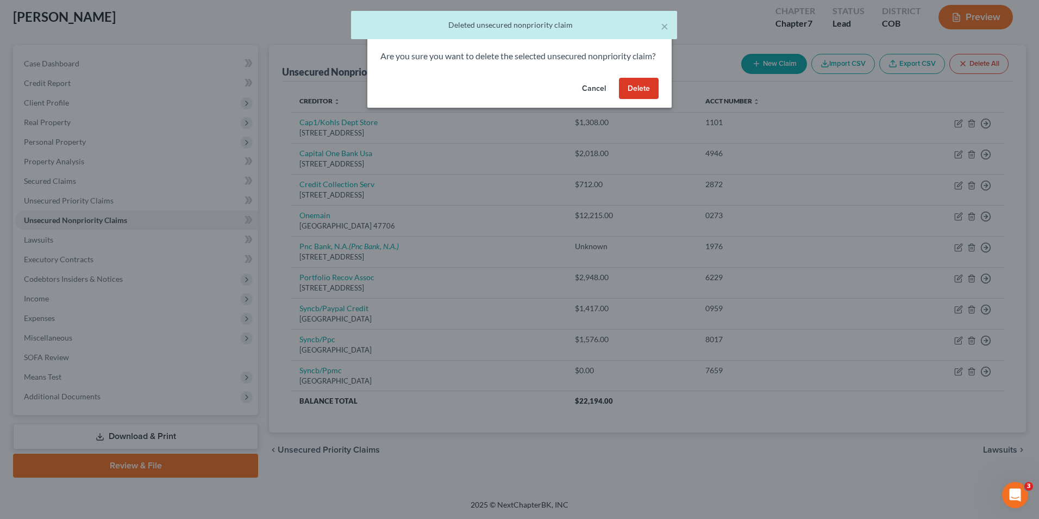
click at [646, 99] on button "Delete" at bounding box center [639, 89] width 40 height 22
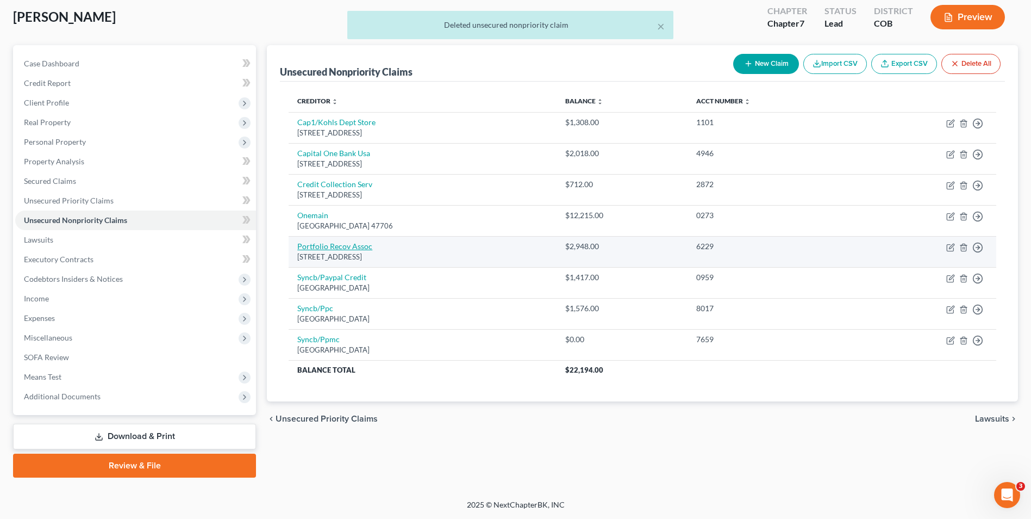
click at [331, 247] on link "Portfolio Recov Assoc" at bounding box center [334, 245] width 75 height 9
select select "48"
select select "0"
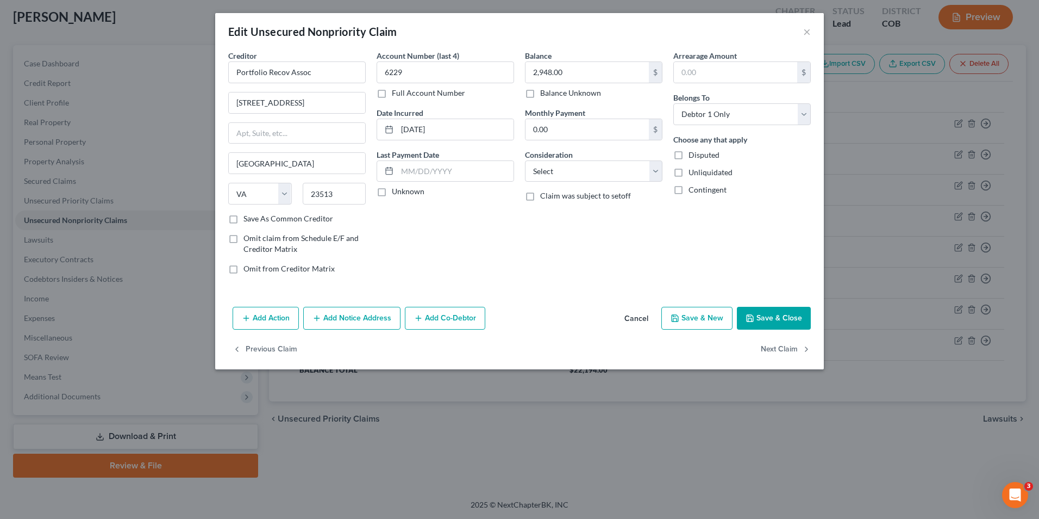
click at [638, 317] on button "Cancel" at bounding box center [636, 319] width 41 height 22
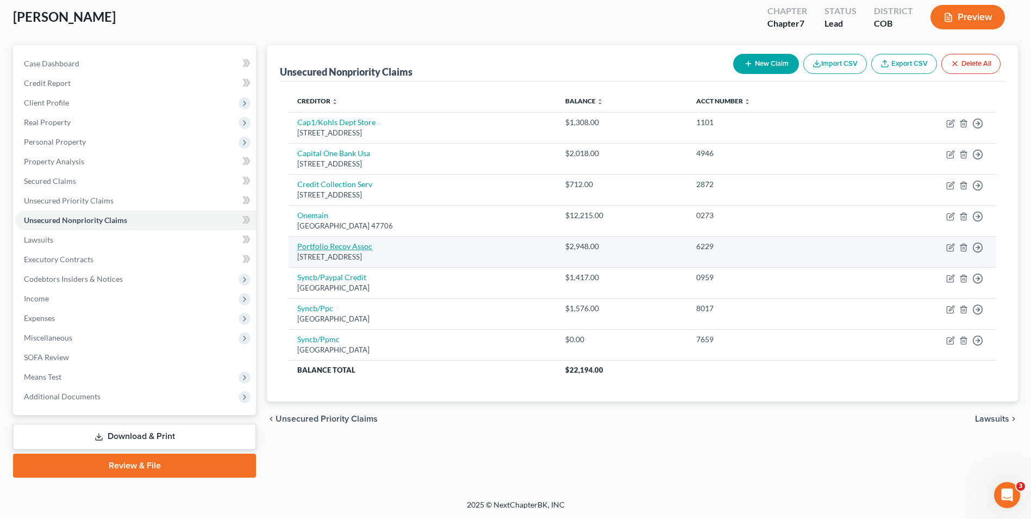
click at [341, 246] on link "Portfolio Recov Assoc" at bounding box center [334, 245] width 75 height 9
select select "48"
select select "0"
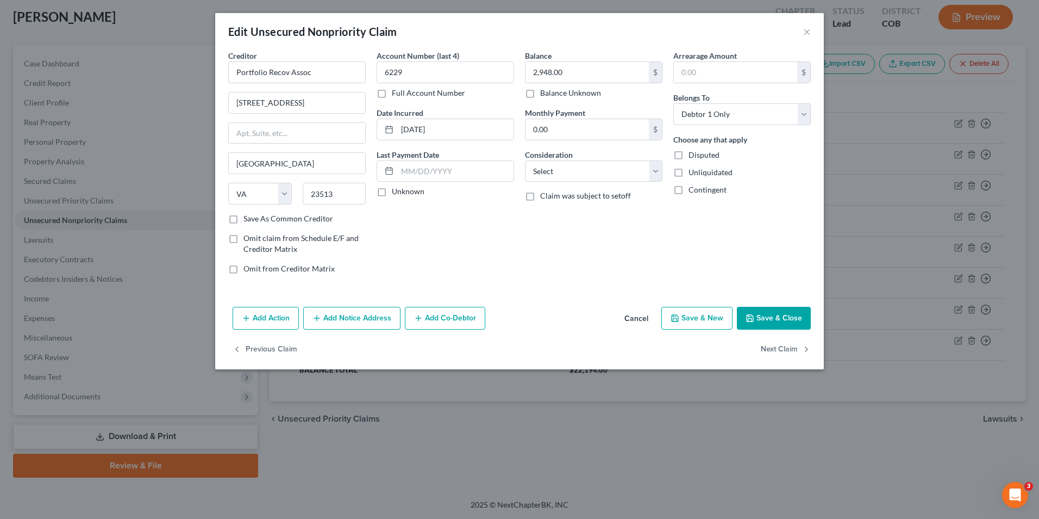
click at [639, 313] on button "Cancel" at bounding box center [636, 319] width 41 height 22
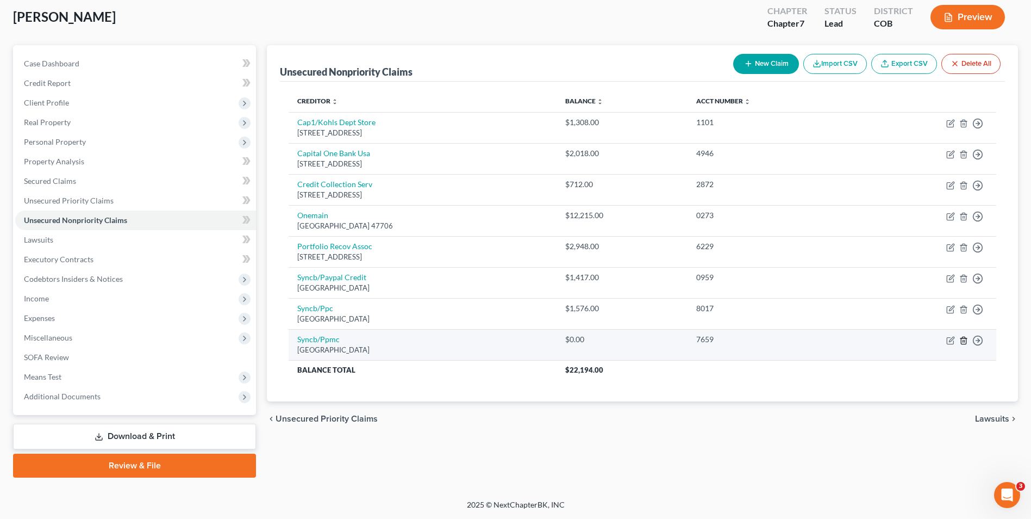
click at [965, 341] on icon "button" at bounding box center [963, 340] width 9 height 9
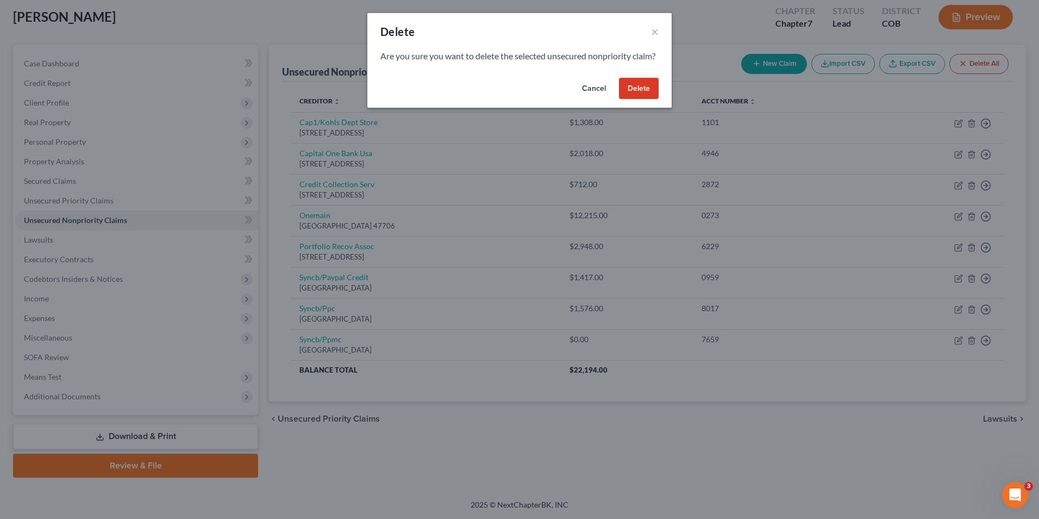
drag, startPoint x: 642, startPoint y: 107, endPoint x: 636, endPoint y: 106, distance: 6.0
click at [640, 99] on button "Delete" at bounding box center [639, 89] width 40 height 22
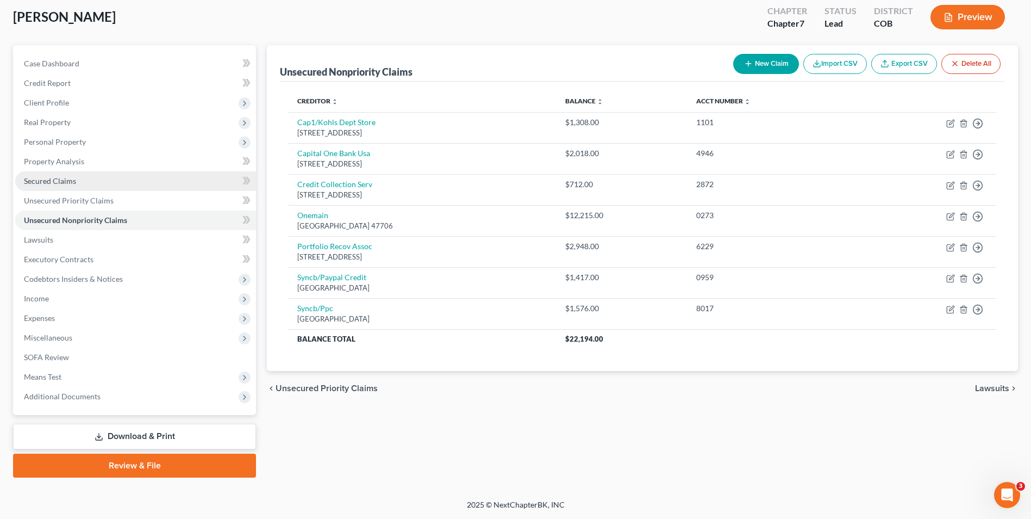
click at [65, 184] on span "Secured Claims" at bounding box center [50, 180] width 52 height 9
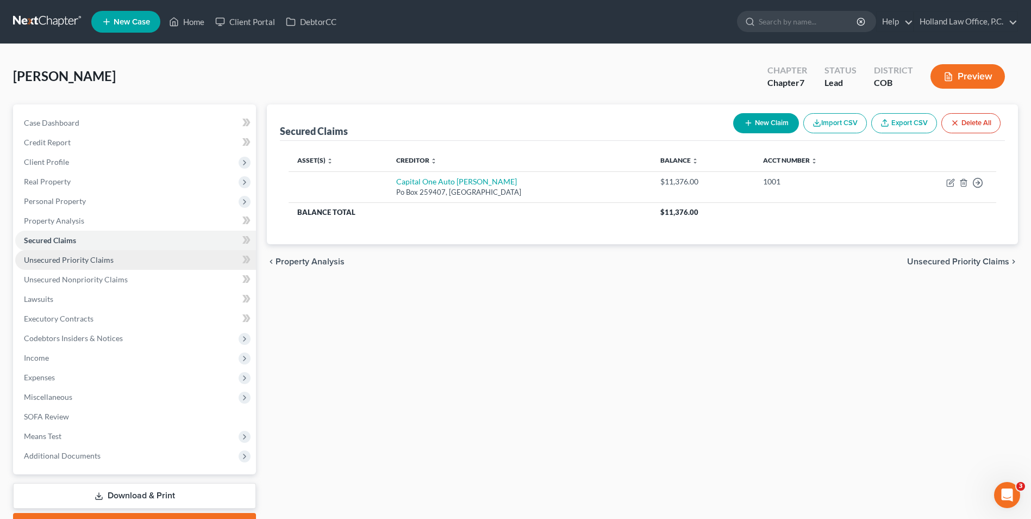
click at [56, 257] on span "Unsecured Priority Claims" at bounding box center [69, 259] width 90 height 9
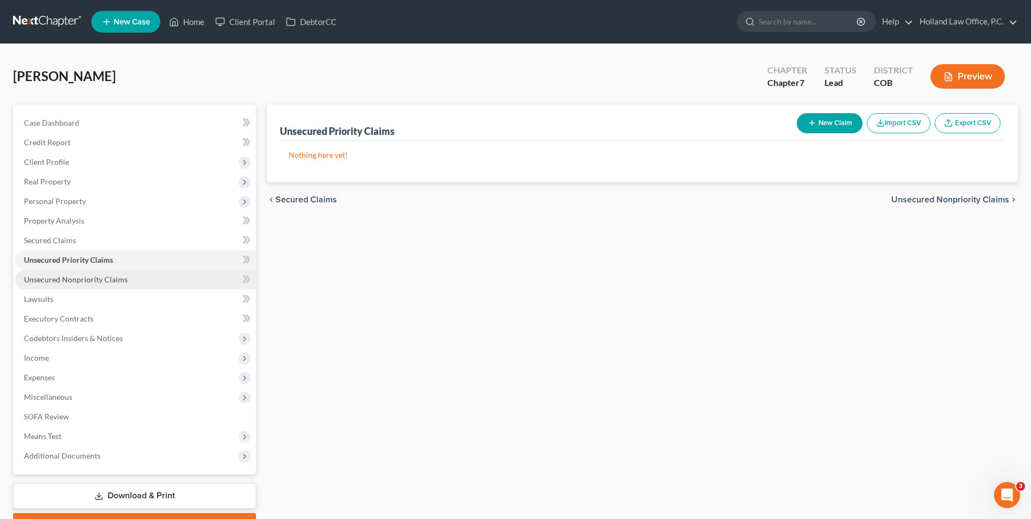
click at [80, 283] on span "Unsecured Nonpriority Claims" at bounding box center [76, 278] width 104 height 9
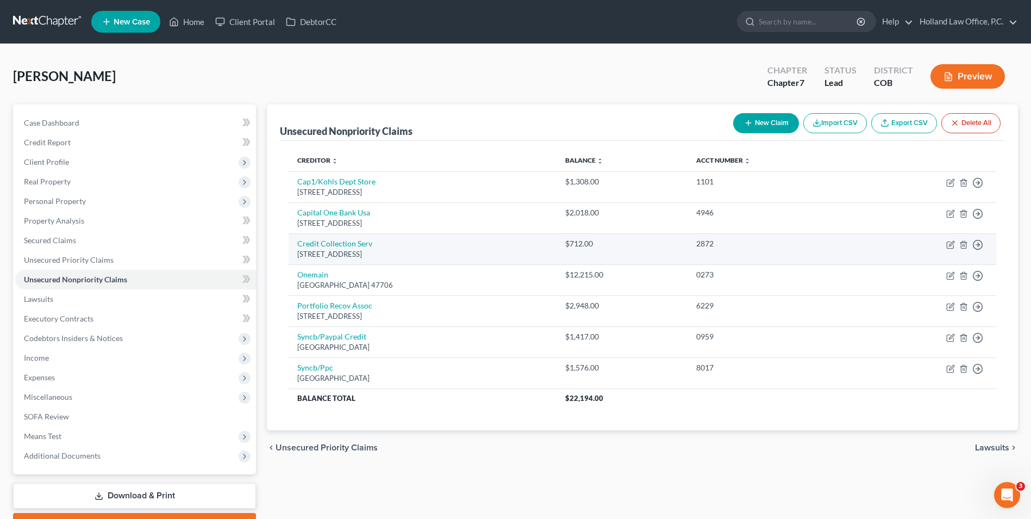
click at [336, 249] on div "[STREET_ADDRESS]" at bounding box center [422, 254] width 250 height 10
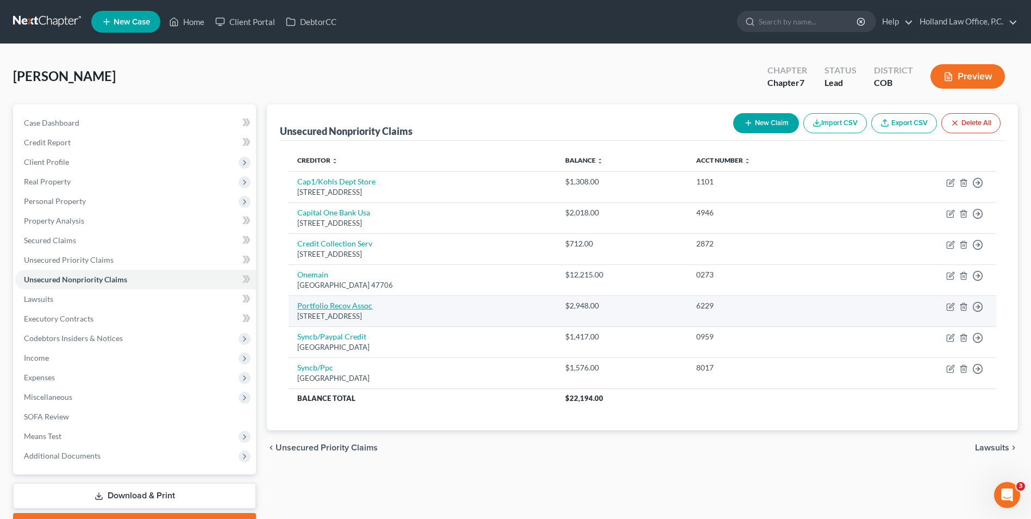
click at [347, 307] on link "Portfolio Recov Assoc" at bounding box center [334, 305] width 75 height 9
select select "48"
select select "0"
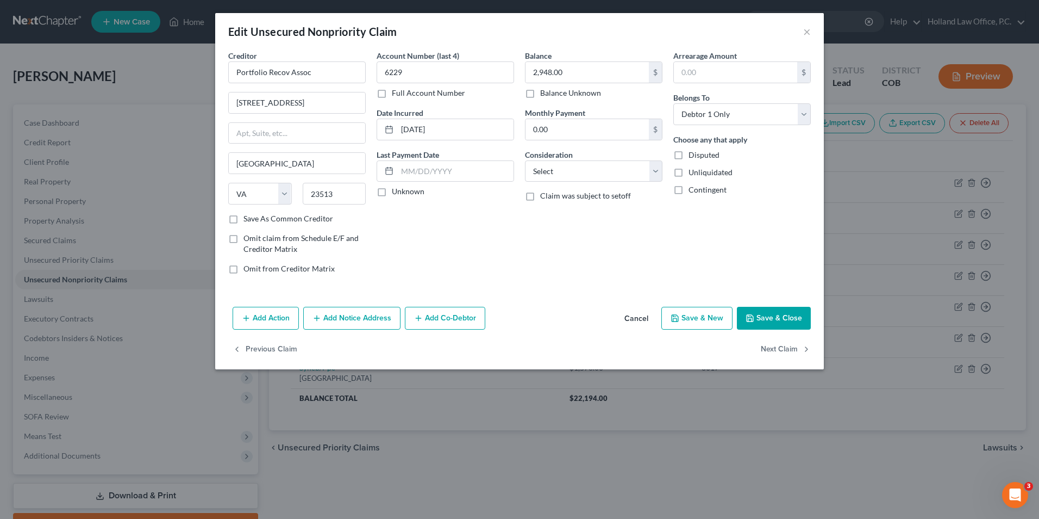
click at [377, 321] on button "Add Notice Address" at bounding box center [351, 318] width 97 height 23
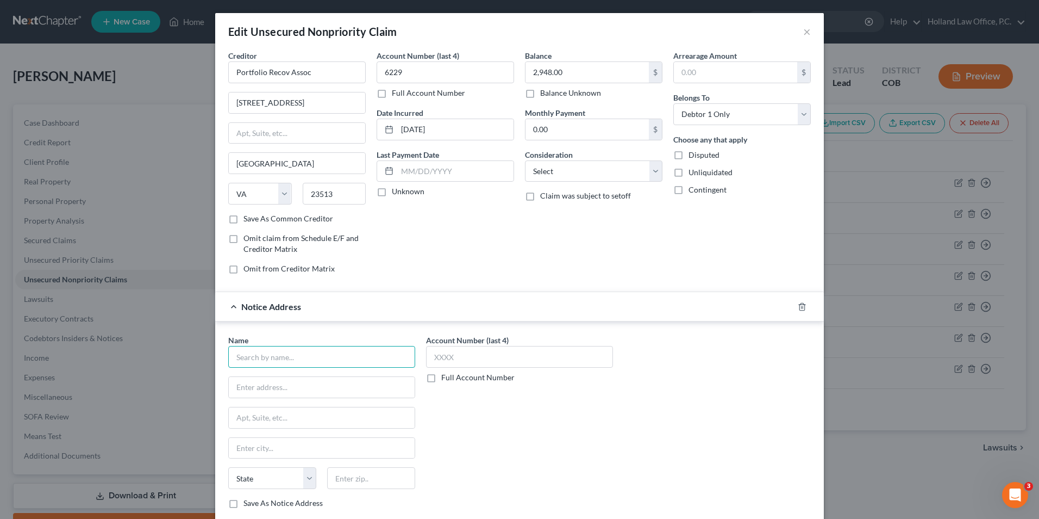
click at [307, 361] on input "text" at bounding box center [321, 357] width 187 height 22
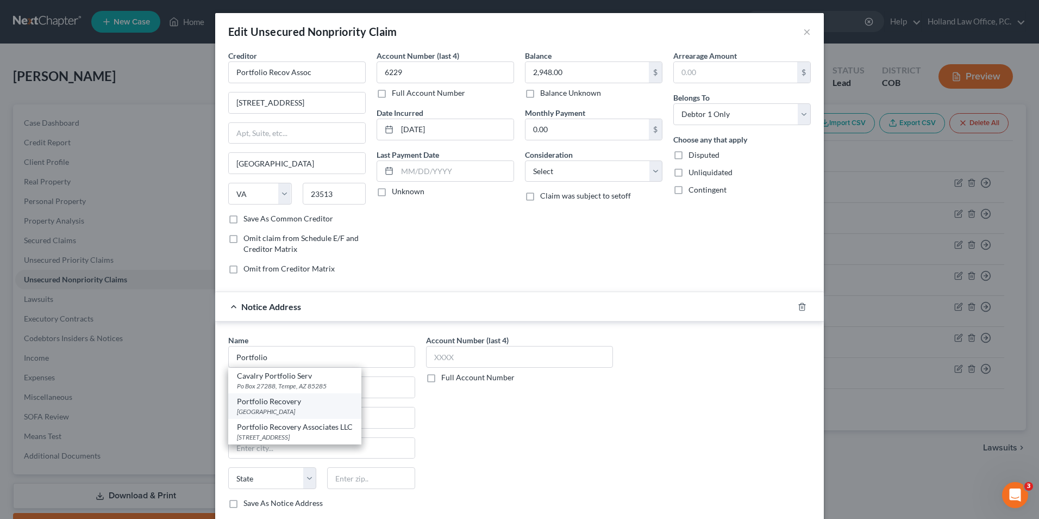
click at [289, 409] on div "[GEOGRAPHIC_DATA]" at bounding box center [295, 411] width 116 height 9
type input "Portfolio Recovery"
type input "PO Box 41021"
type input "[GEOGRAPHIC_DATA]"
select select "48"
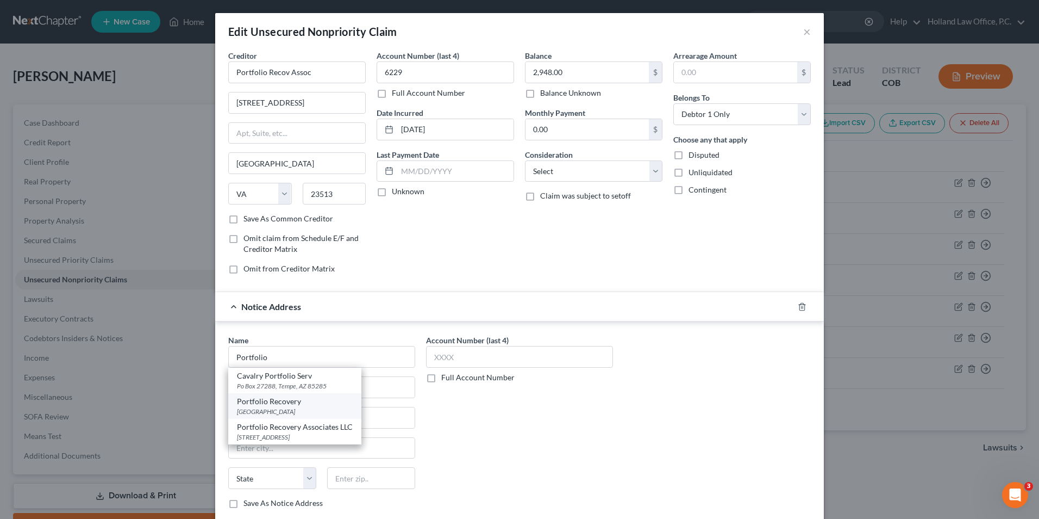
type input "23541"
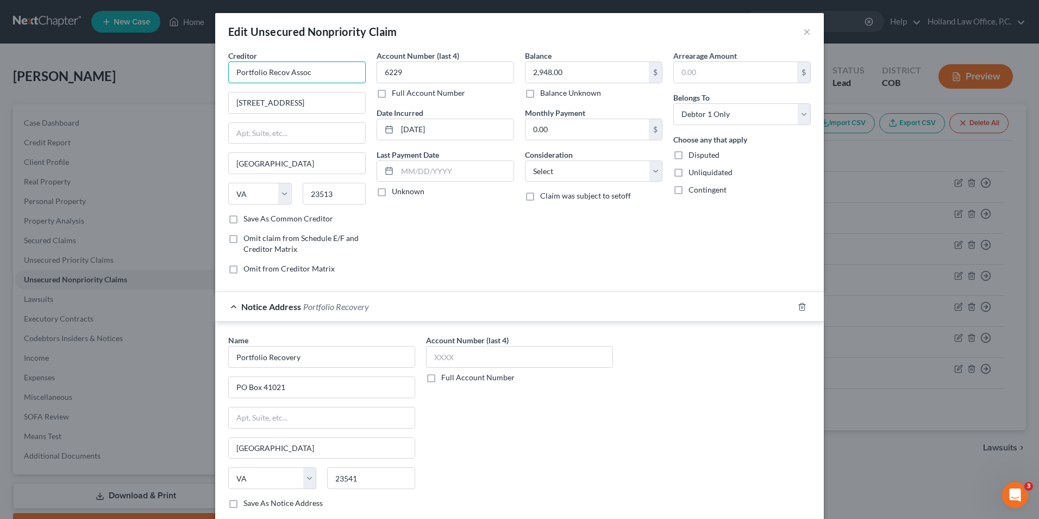
click at [312, 73] on input "Portfolio Recov Assoc" at bounding box center [297, 72] width 138 height 22
drag, startPoint x: 324, startPoint y: 73, endPoint x: 205, endPoint y: 73, distance: 118.5
click at [209, 73] on div "Edit Unsecured Nonpriority Claim × Creditor * Portfolio Recov Assoc [GEOGRAPHIC…" at bounding box center [519, 259] width 1039 height 519
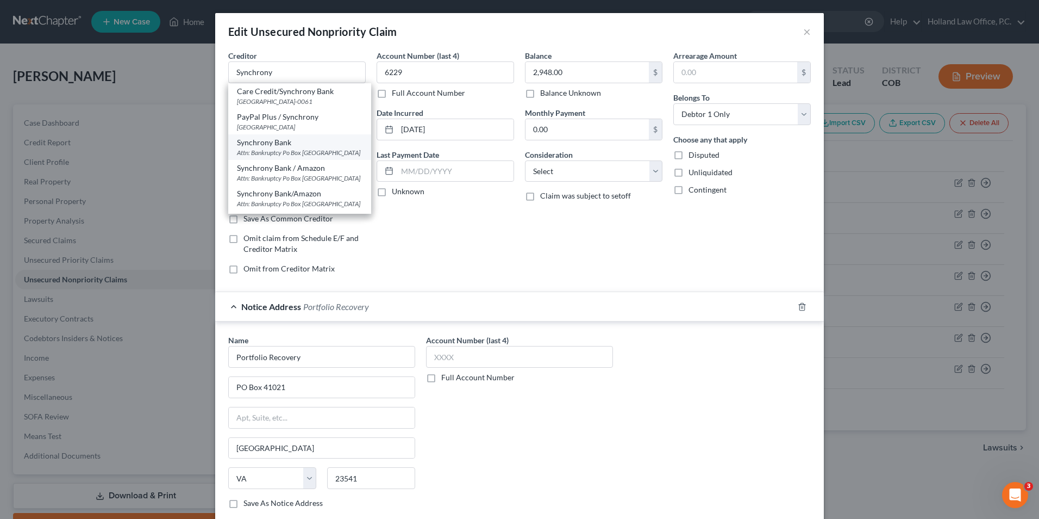
click at [292, 145] on div "Synchrony Bank" at bounding box center [300, 142] width 126 height 11
type input "Synchrony Bank"
type input "Attn: Bankruptcy"
type input "Po Box 965060"
type input "Orlando"
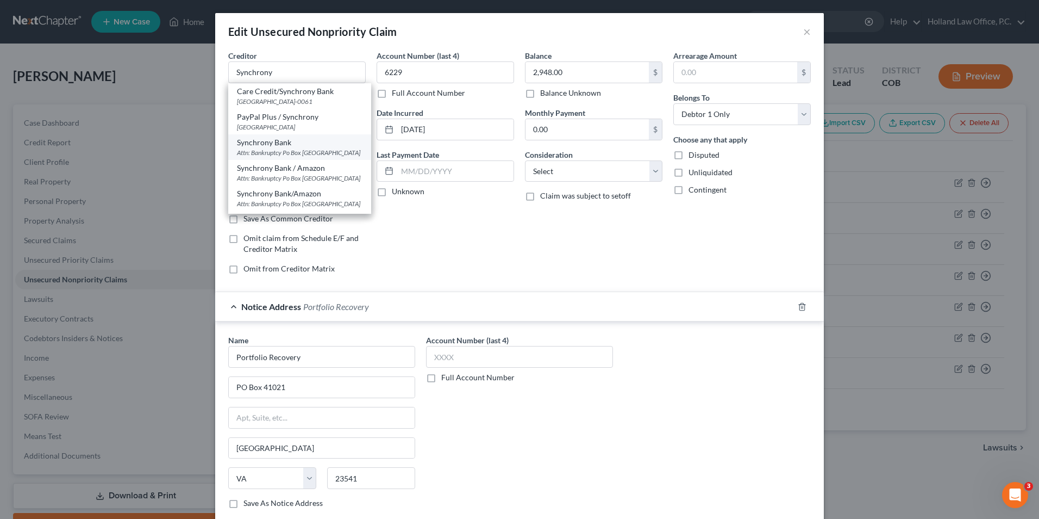
select select "9"
type input "32896"
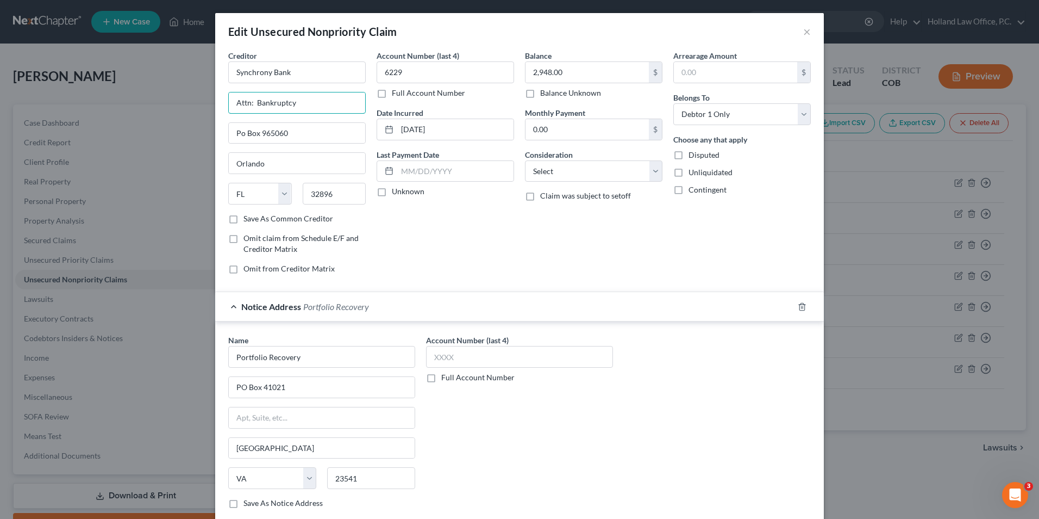
drag, startPoint x: 299, startPoint y: 100, endPoint x: 157, endPoint y: 96, distance: 143.0
click at [156, 97] on div "Edit Unsecured Nonpriority Claim × Creditor * Synchrony Bank Attn: Bankruptcy P…" at bounding box center [519, 259] width 1039 height 519
drag, startPoint x: 313, startPoint y: 128, endPoint x: 205, endPoint y: 131, distance: 108.2
click at [167, 123] on div "Edit Unsecured Nonpriority Claim × Creditor * Synchrony Bank Po Box 965060 [GEO…" at bounding box center [519, 259] width 1039 height 519
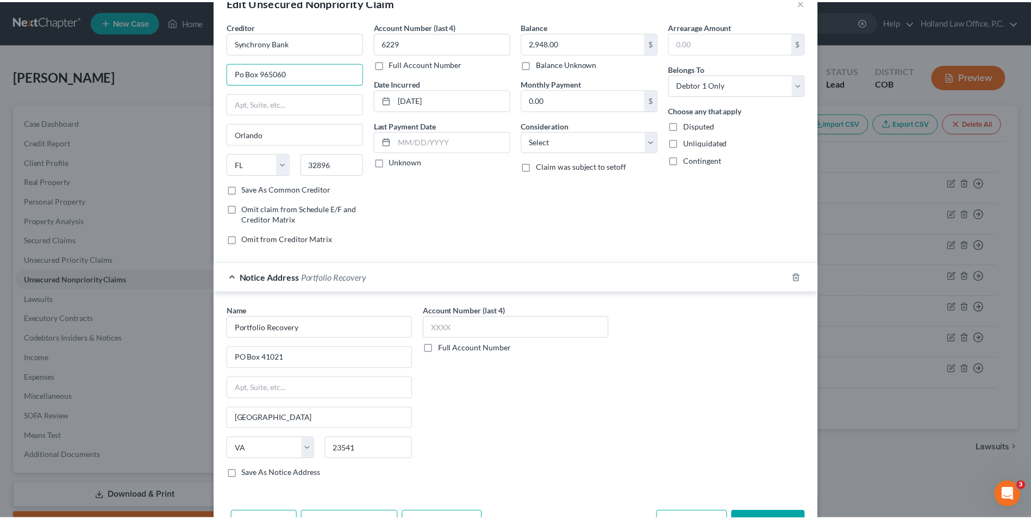
scroll to position [54, 0]
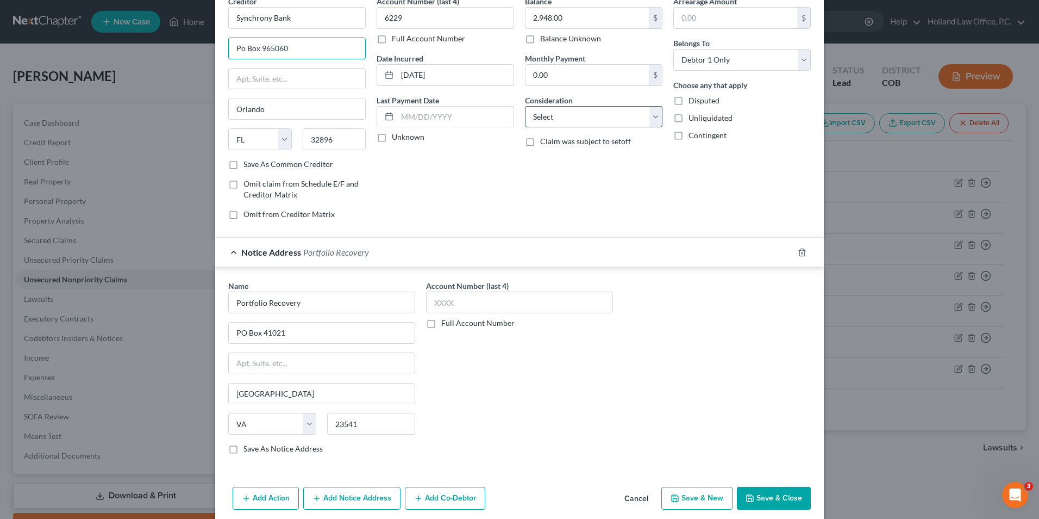
type input "Po Box 965060"
click at [573, 122] on select "Select Cable / Satellite Services Collection Agency Credit Card Debt Debt Couns…" at bounding box center [594, 117] width 138 height 22
select select "2"
click at [525, 106] on select "Select Cable / Satellite Services Collection Agency Credit Card Debt Debt Couns…" at bounding box center [594, 117] width 138 height 22
click at [752, 496] on button "Save & Close" at bounding box center [774, 497] width 74 height 23
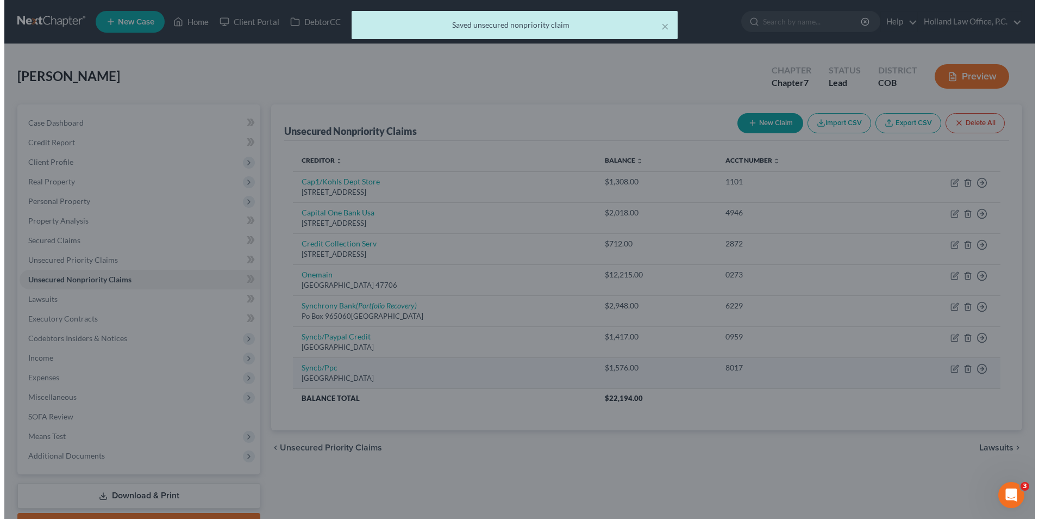
scroll to position [0, 0]
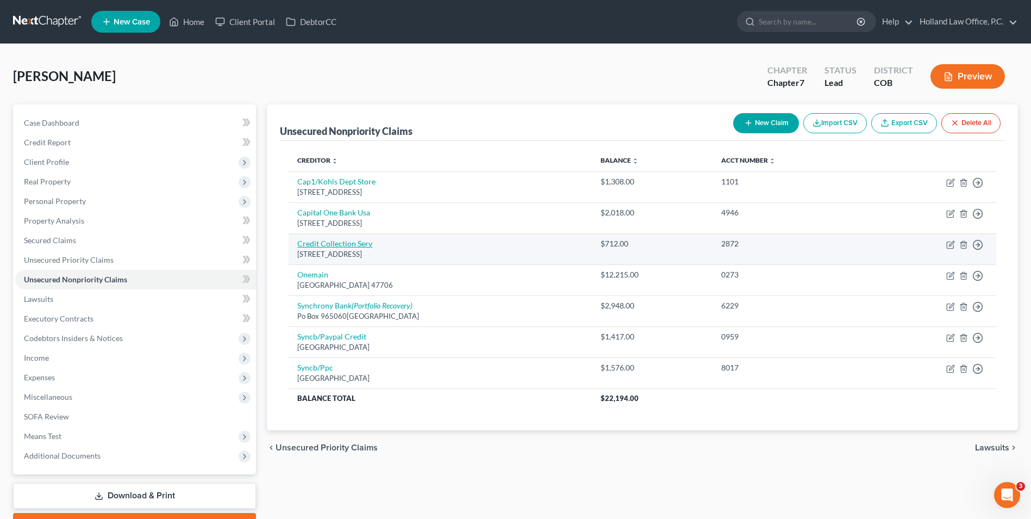
click at [360, 244] on link "Credit Collection Serv" at bounding box center [334, 243] width 75 height 9
select select "22"
select select "1"
select select "0"
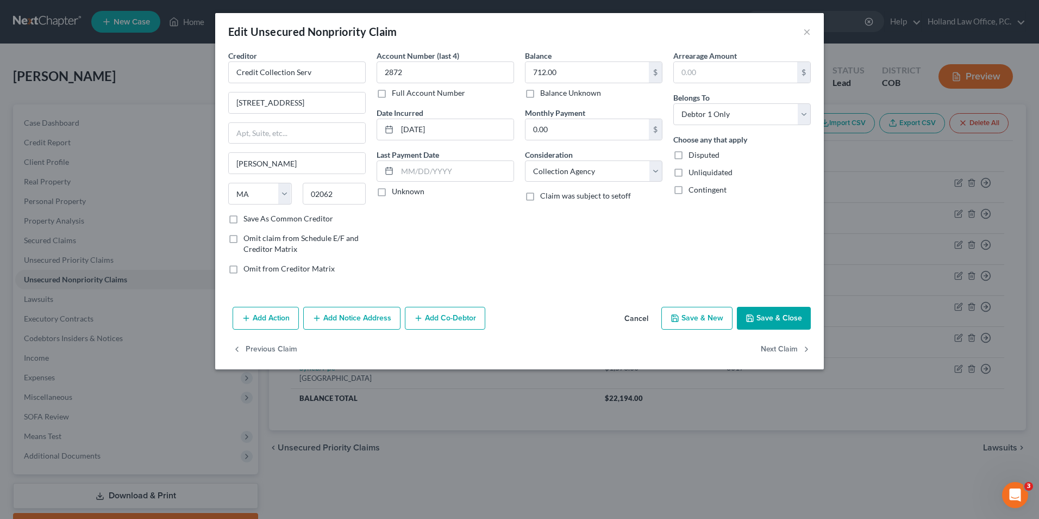
click at [377, 315] on button "Add Notice Address" at bounding box center [351, 318] width 97 height 23
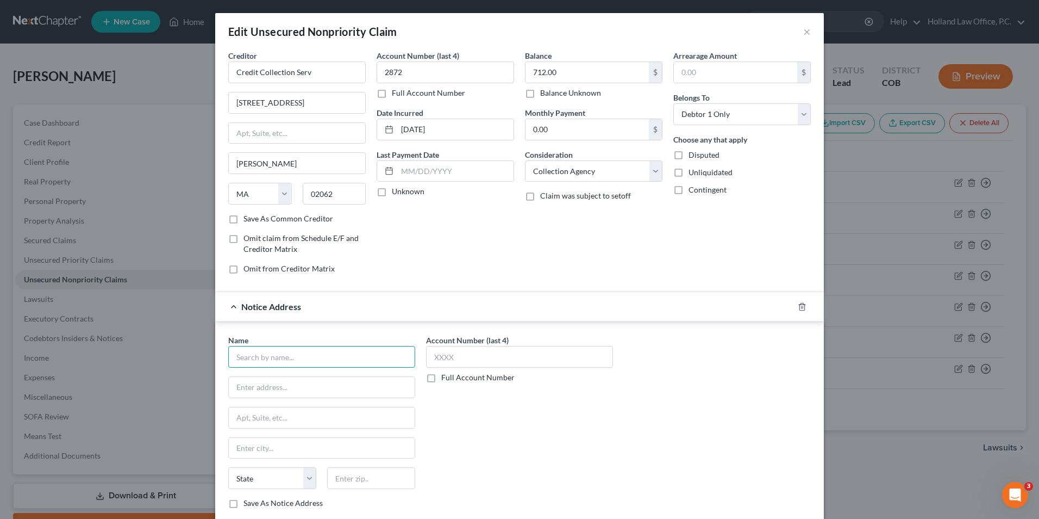
click at [340, 358] on input "text" at bounding box center [321, 357] width 187 height 22
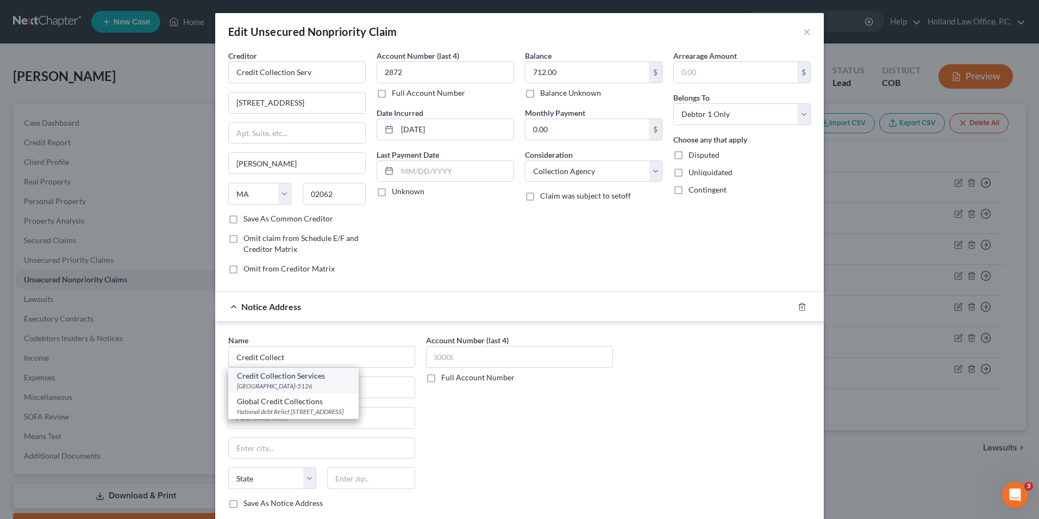
click at [328, 380] on div "Credit Collection Services" at bounding box center [293, 375] width 113 height 11
type input "Credit Collection Services"
type input "PO Box 55126"
type input "[GEOGRAPHIC_DATA]"
select select "22"
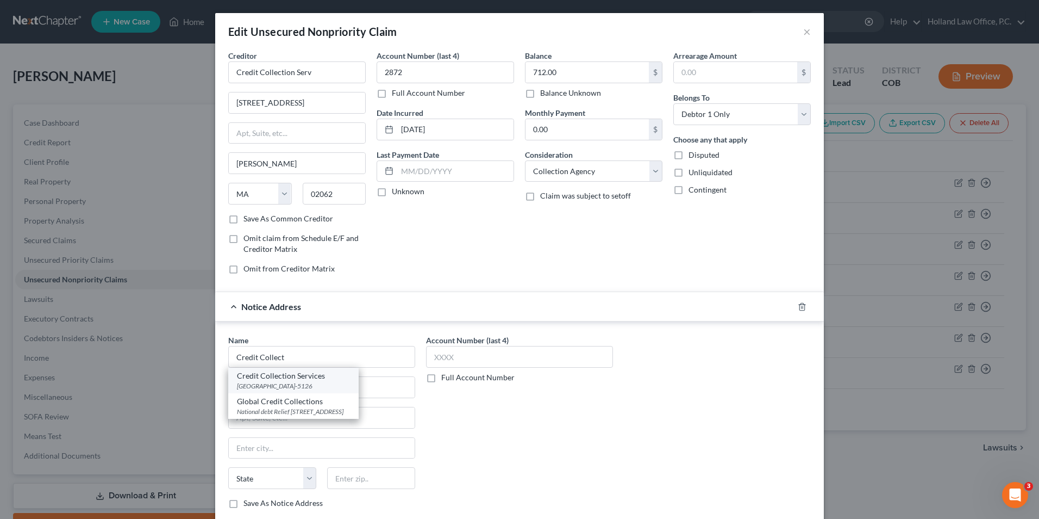
type input "02205-5126"
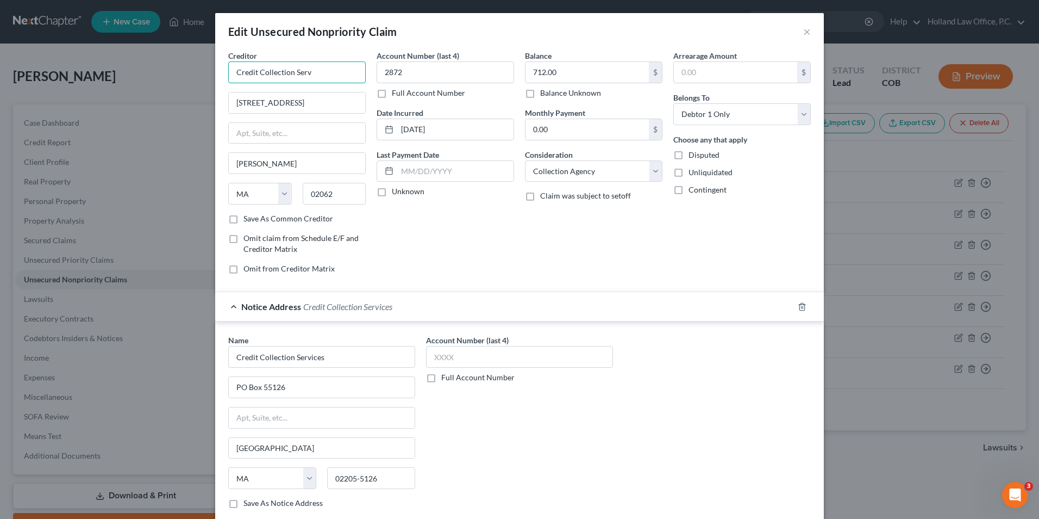
drag, startPoint x: 314, startPoint y: 67, endPoint x: 164, endPoint y: 66, distance: 150.0
click at [164, 66] on div "Edit Unsecured Nonpriority Claim × Creditor * Credit Collection Serv [GEOGRAPHI…" at bounding box center [519, 259] width 1039 height 519
type input ":"
type input "Liberty Mutual"
click at [290, 97] on div "[STREET_ADDRESS]" at bounding box center [293, 101] width 113 height 9
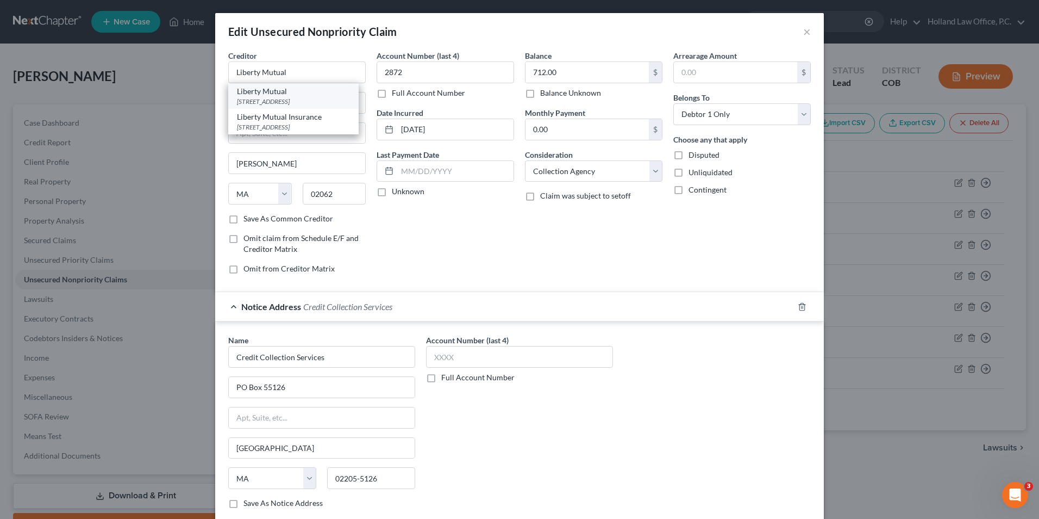
type input "[STREET_ADDRESS]"
type input "[GEOGRAPHIC_DATA]"
type input "02116"
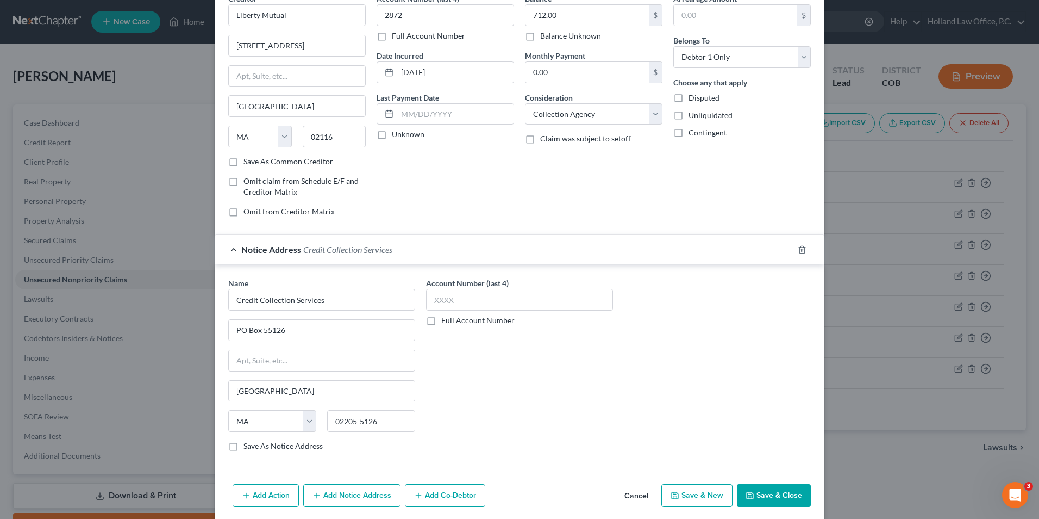
scroll to position [98, 0]
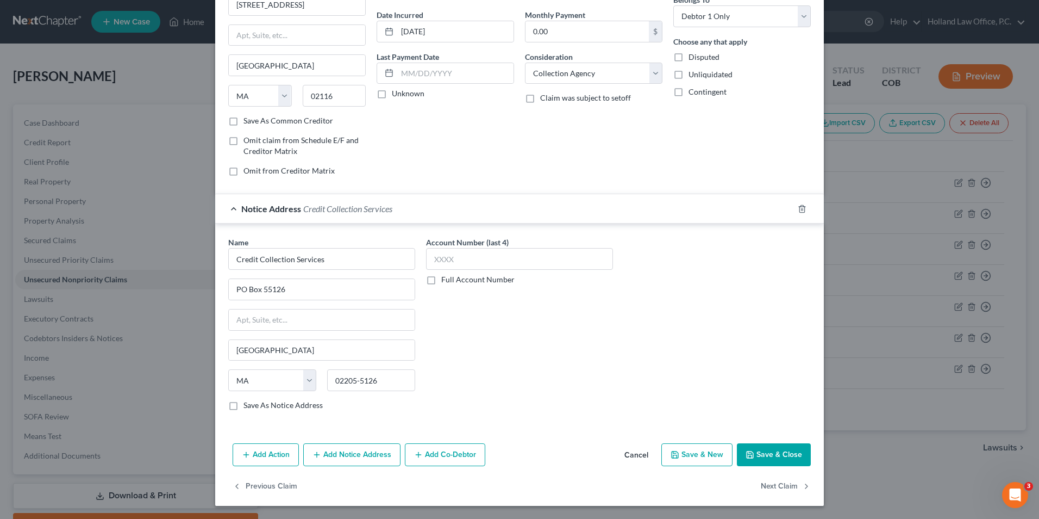
click at [779, 451] on button "Save & Close" at bounding box center [774, 454] width 74 height 23
type input "0"
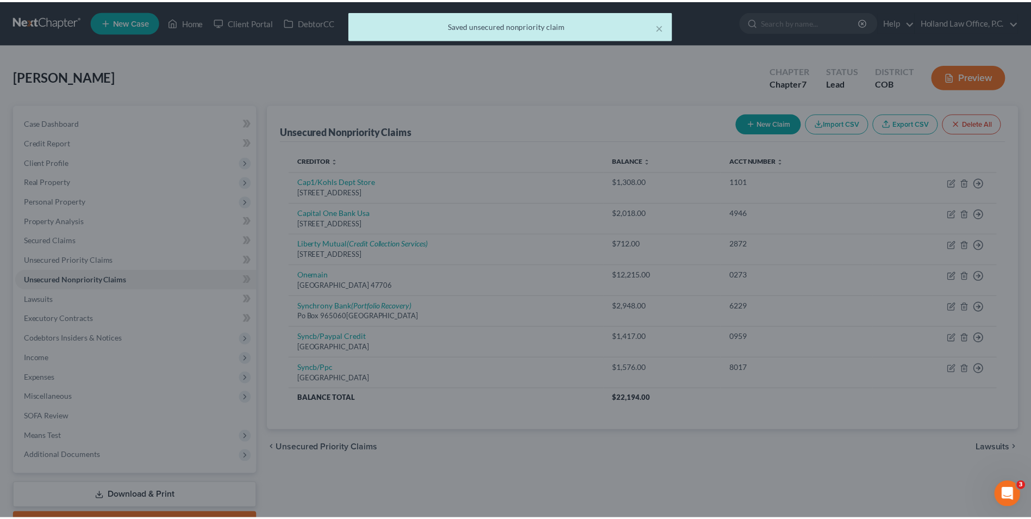
scroll to position [0, 0]
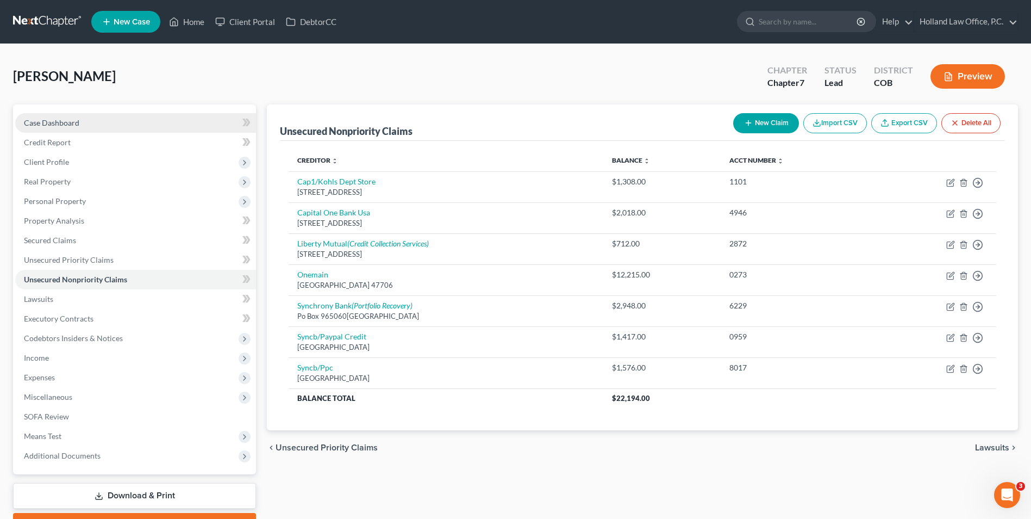
click at [81, 127] on link "Case Dashboard" at bounding box center [135, 123] width 241 height 20
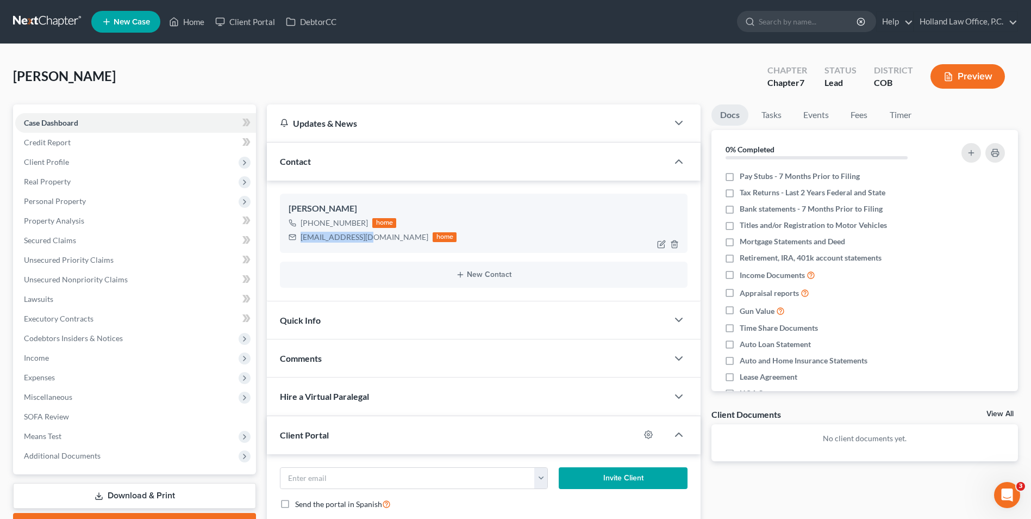
drag, startPoint x: 370, startPoint y: 238, endPoint x: 343, endPoint y: 246, distance: 28.5
click at [295, 240] on div "[EMAIL_ADDRESS][DOMAIN_NAME] home" at bounding box center [373, 237] width 168 height 14
drag, startPoint x: 343, startPoint y: 246, endPoint x: 343, endPoint y: 240, distance: 6.5
copy div "[EMAIL_ADDRESS][DOMAIN_NAME]"
drag, startPoint x: 359, startPoint y: 224, endPoint x: 311, endPoint y: 226, distance: 47.9
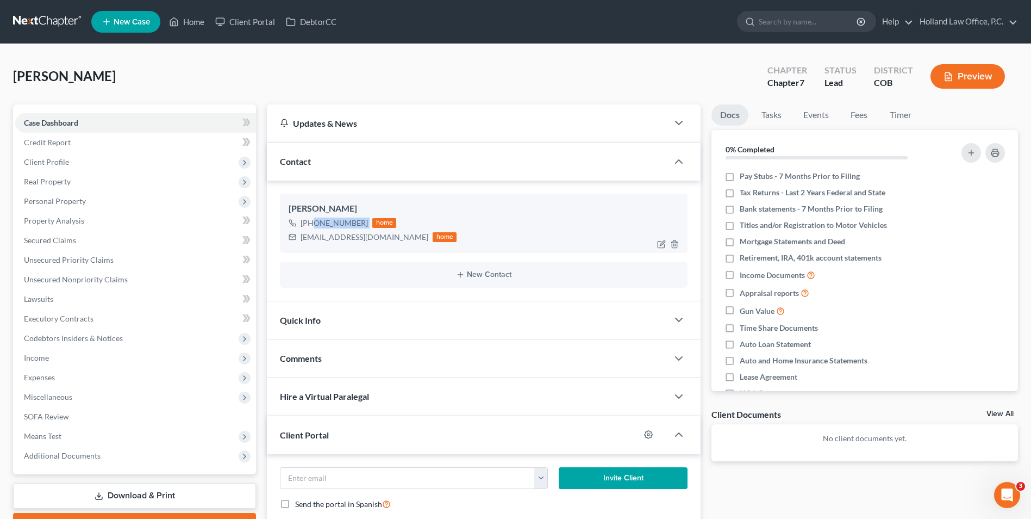
click at [311, 226] on div "[PHONE_NUMBER] home" at bounding box center [373, 223] width 168 height 14
copy div "[PHONE_NUMBER]"
click at [202, 22] on link "Home" at bounding box center [187, 22] width 46 height 20
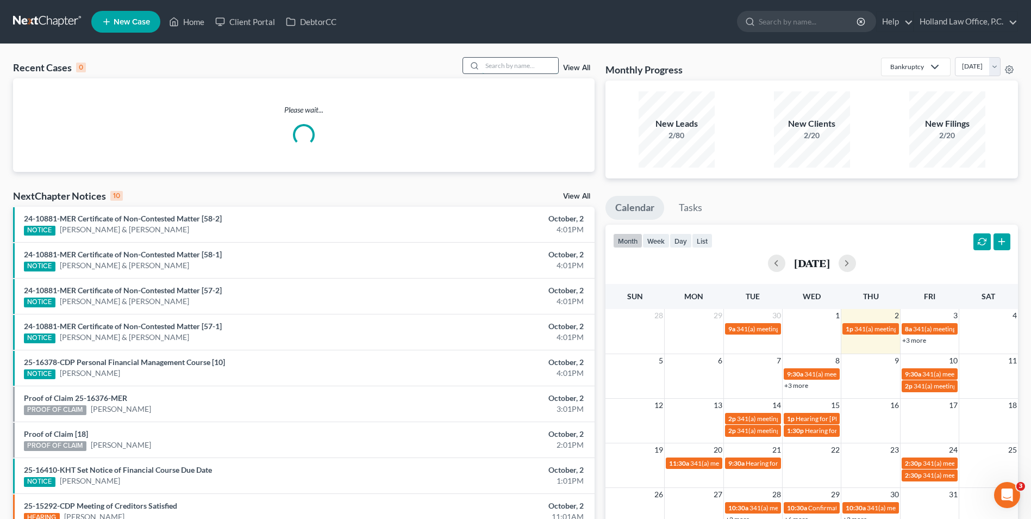
click at [510, 68] on input "search" at bounding box center [520, 66] width 76 height 16
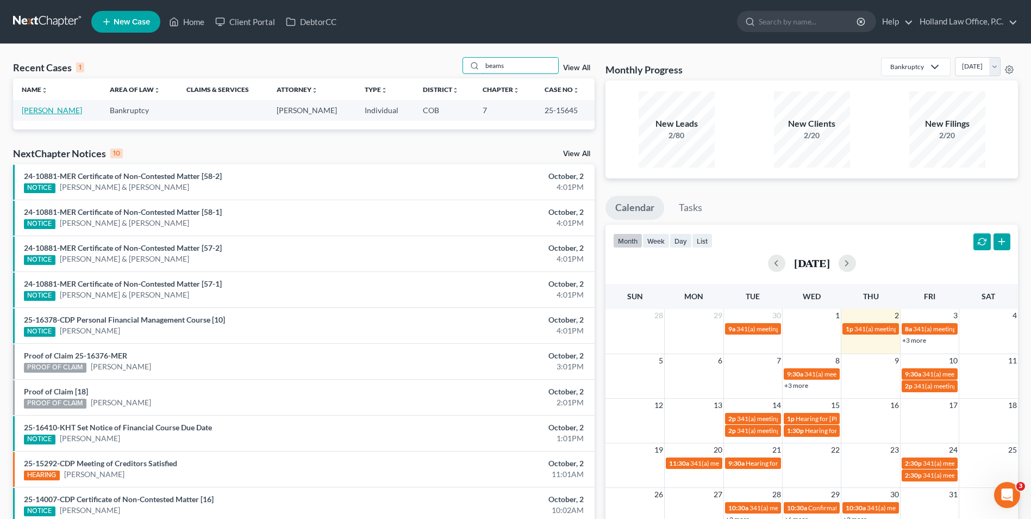
type input "beams"
click at [39, 111] on link "[PERSON_NAME]" at bounding box center [52, 109] width 60 height 9
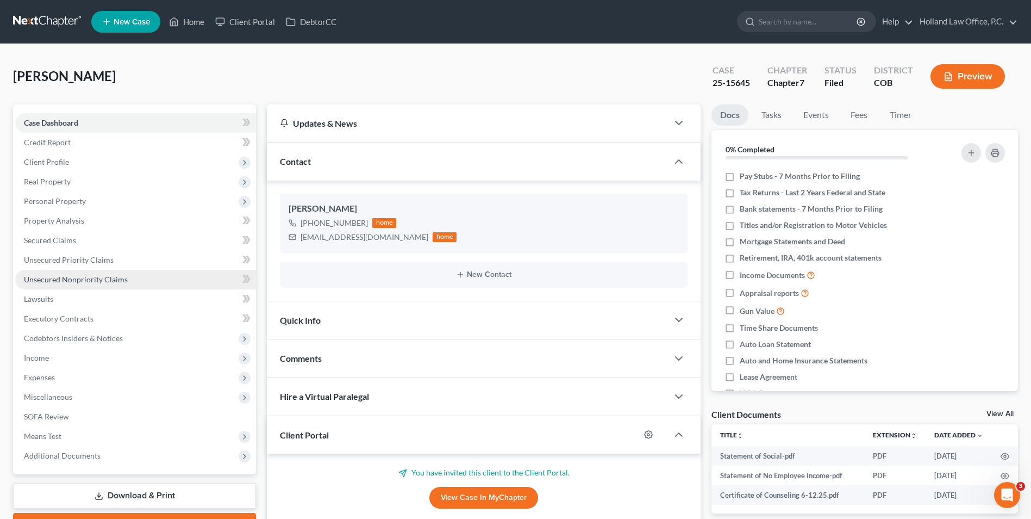
click at [81, 286] on link "Unsecured Nonpriority Claims" at bounding box center [135, 280] width 241 height 20
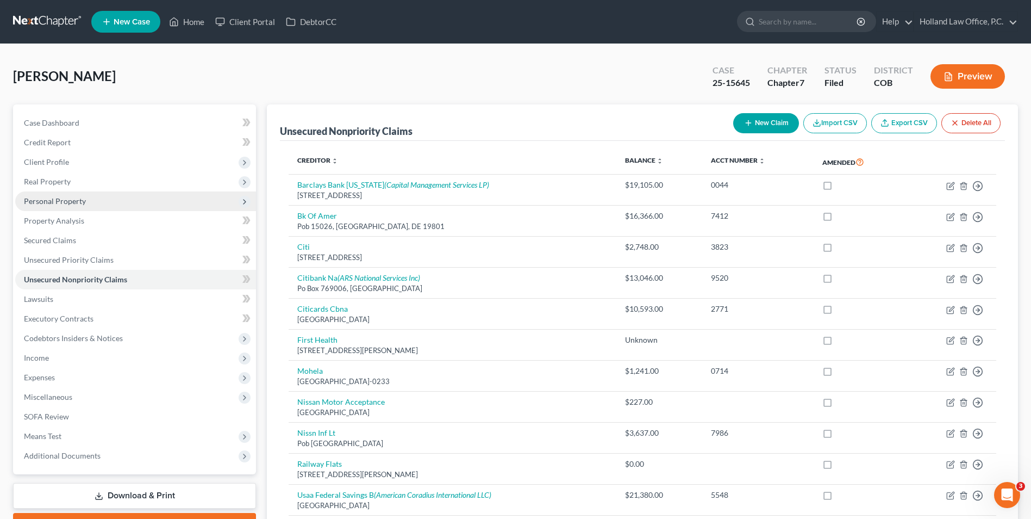
click at [62, 204] on span "Personal Property" at bounding box center [55, 200] width 62 height 9
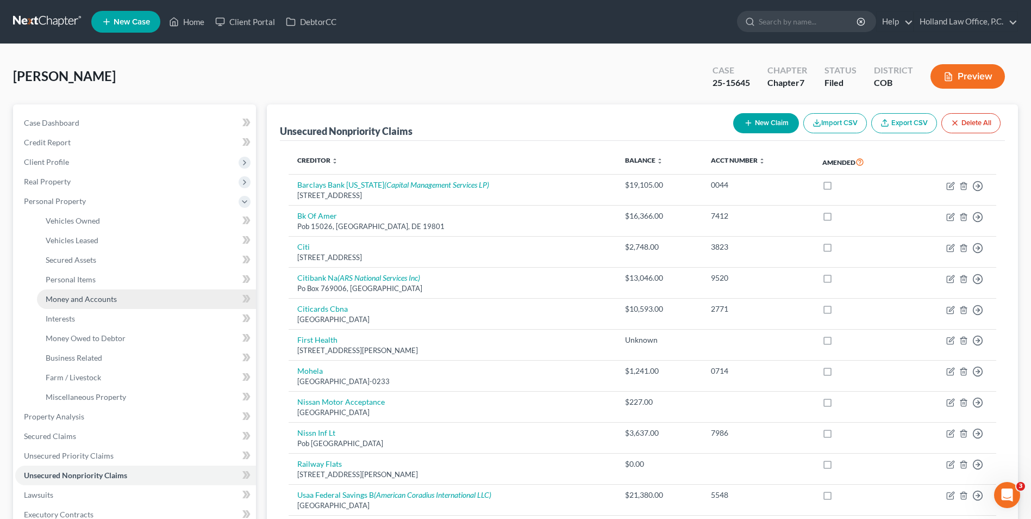
click at [80, 296] on span "Money and Accounts" at bounding box center [81, 298] width 71 height 9
